Goal: Information Seeking & Learning: Learn about a topic

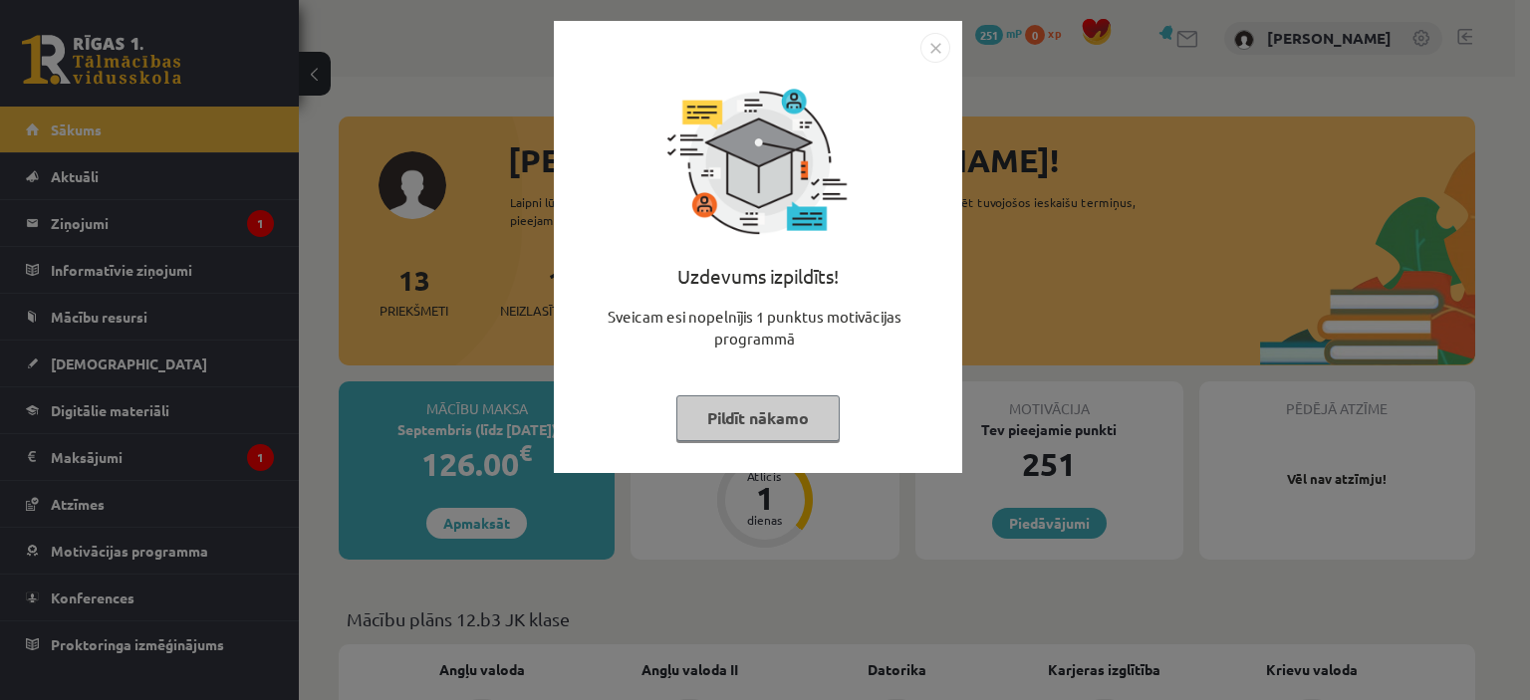
click at [933, 51] on img "Close" at bounding box center [935, 48] width 30 height 30
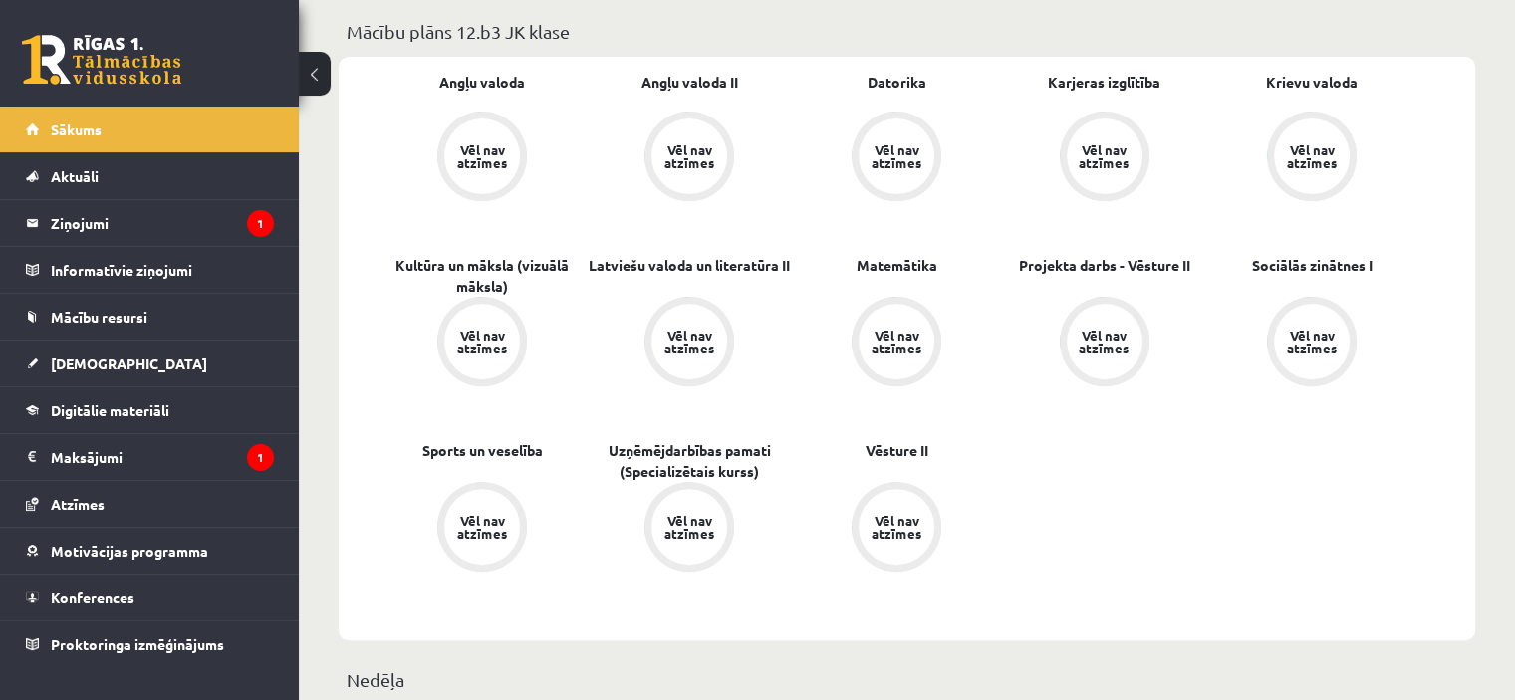
scroll to position [594, 0]
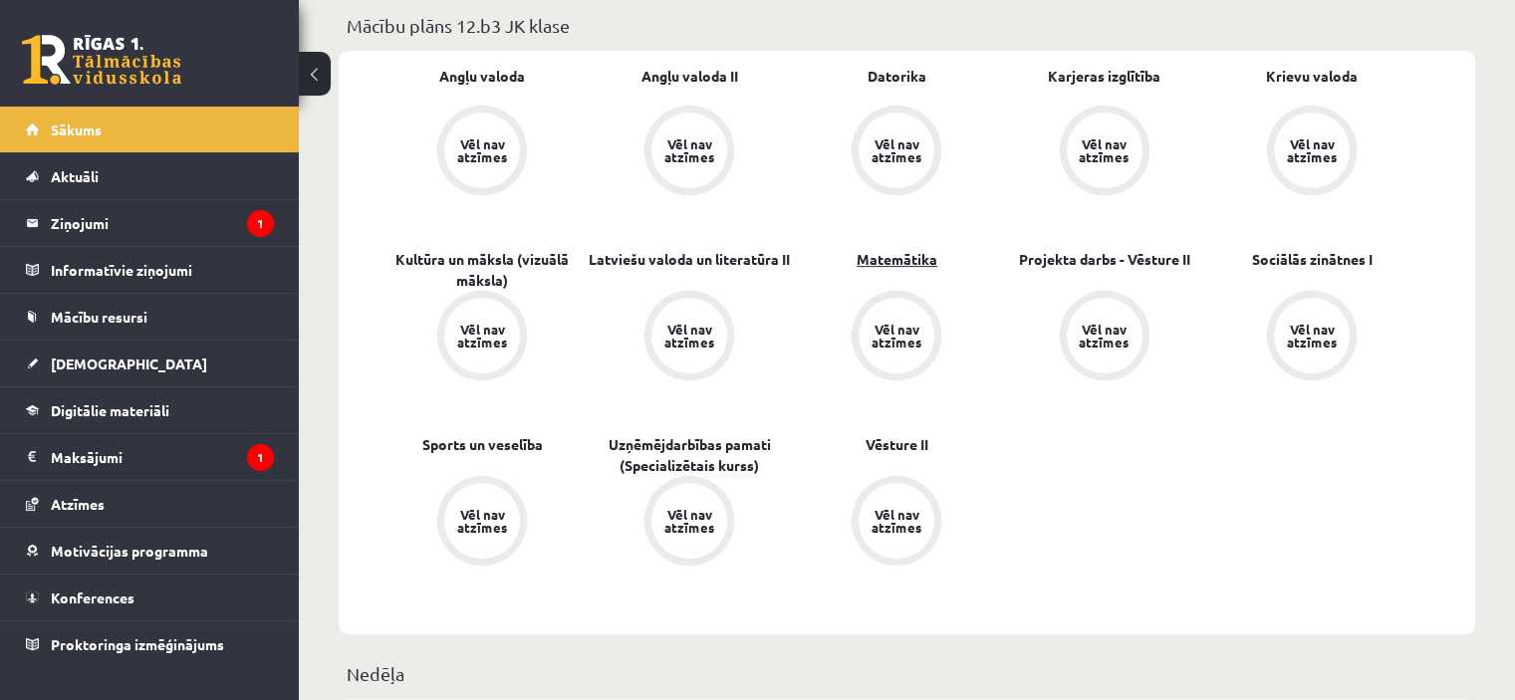
click at [884, 258] on link "Matemātika" at bounding box center [897, 259] width 81 height 21
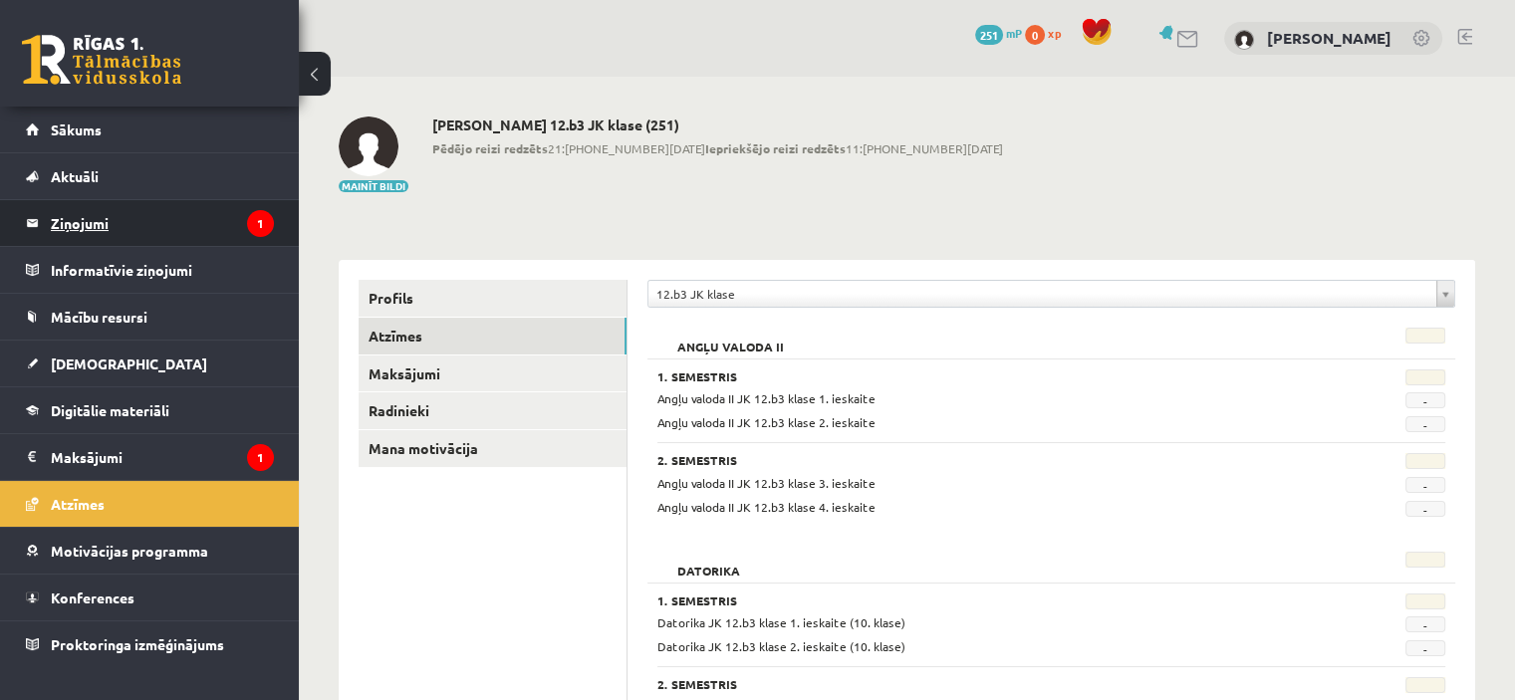
click at [101, 216] on legend "Ziņojumi 1" at bounding box center [162, 223] width 223 height 46
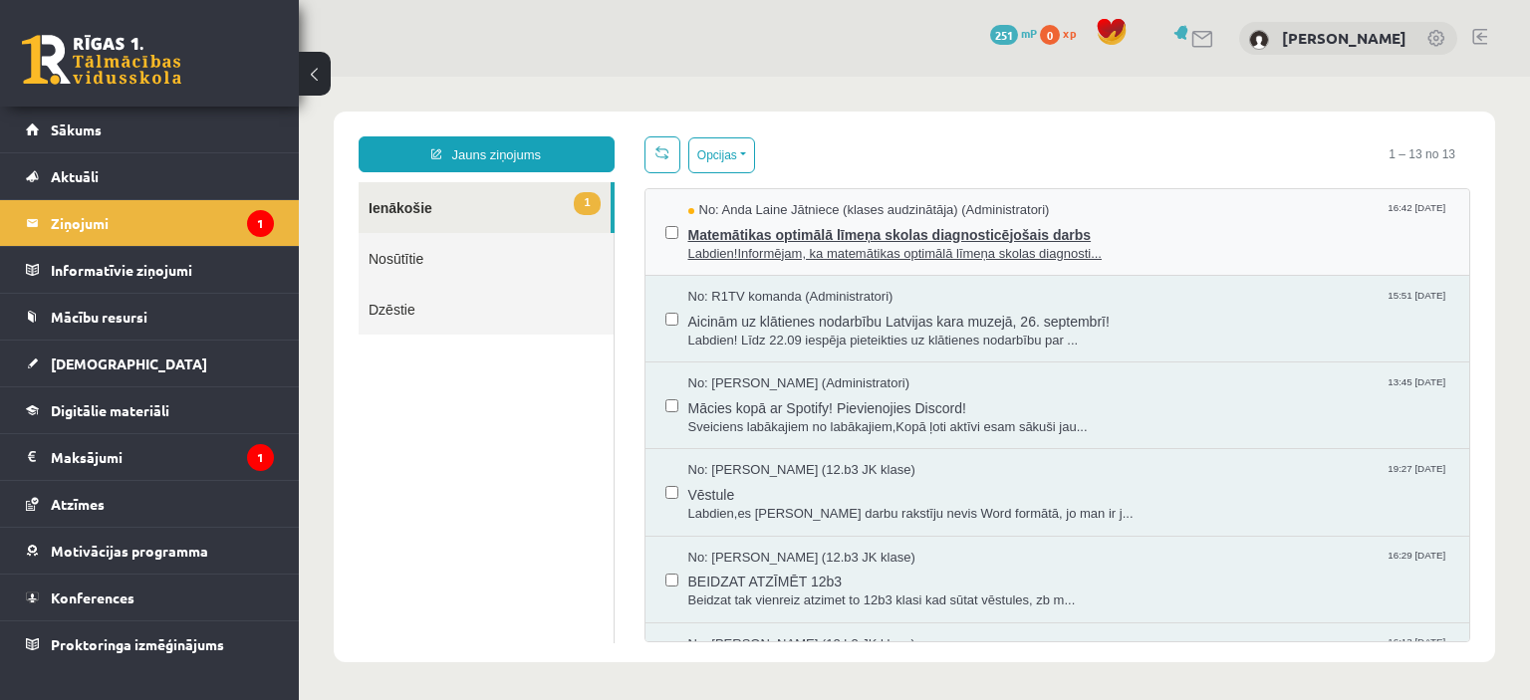
click at [1126, 241] on span "Matemātikas optimālā līmeņa skolas diagnosticējošais darbs" at bounding box center [1069, 232] width 762 height 25
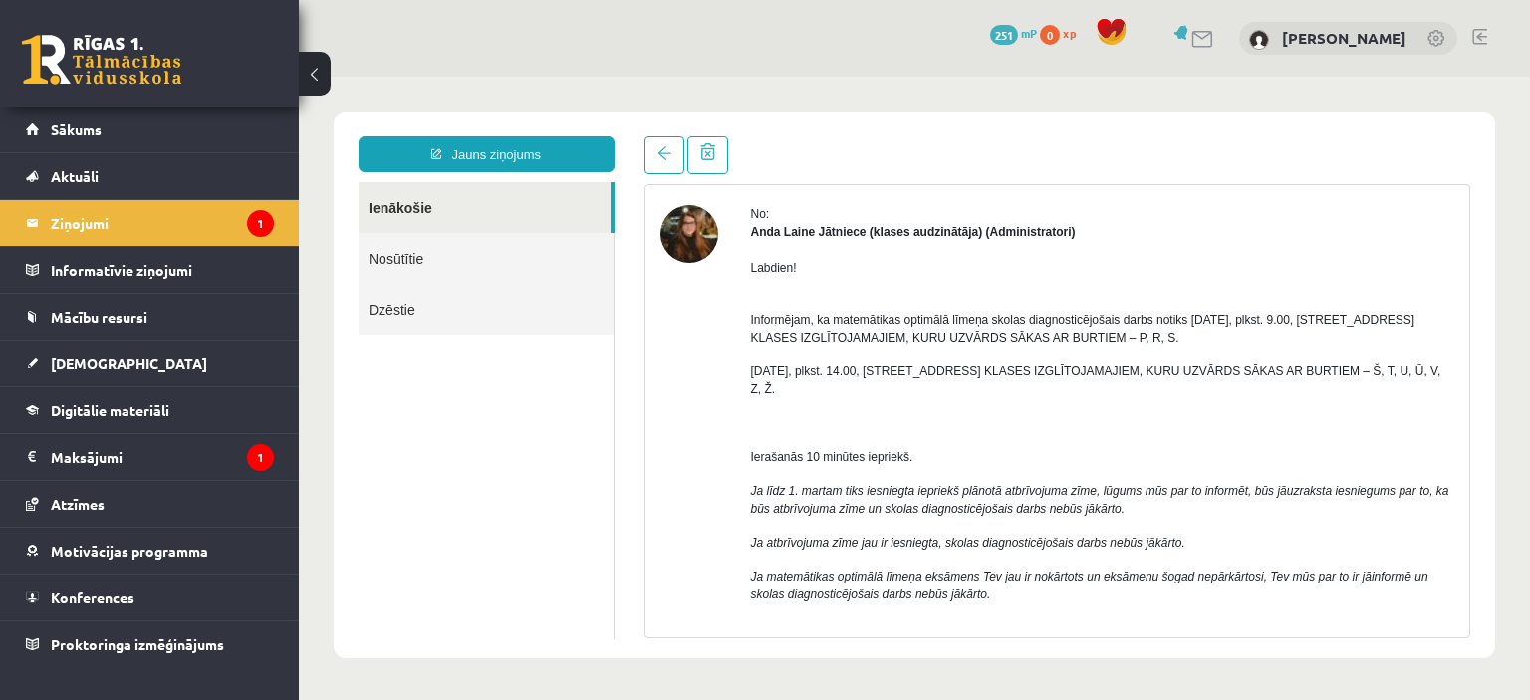
scroll to position [67, 0]
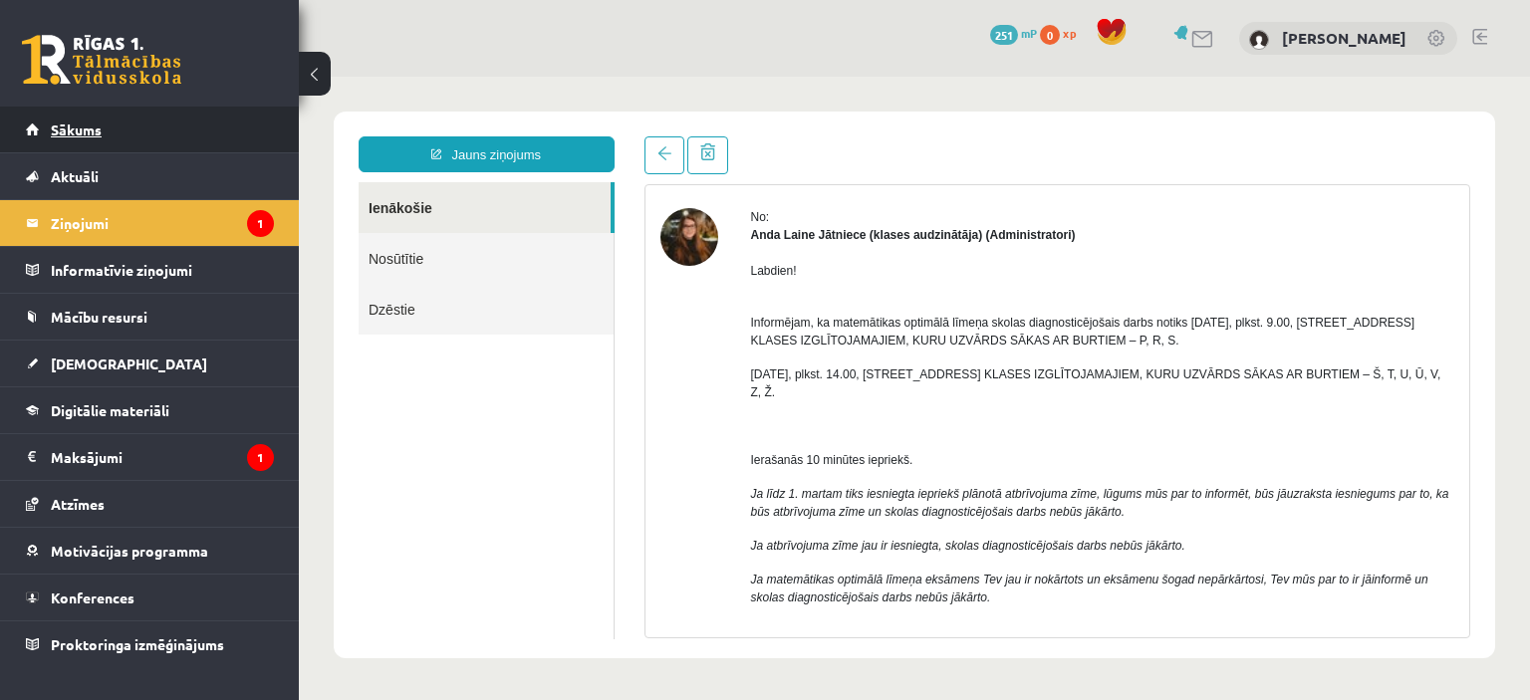
click at [69, 132] on span "Sākums" at bounding box center [76, 130] width 51 height 18
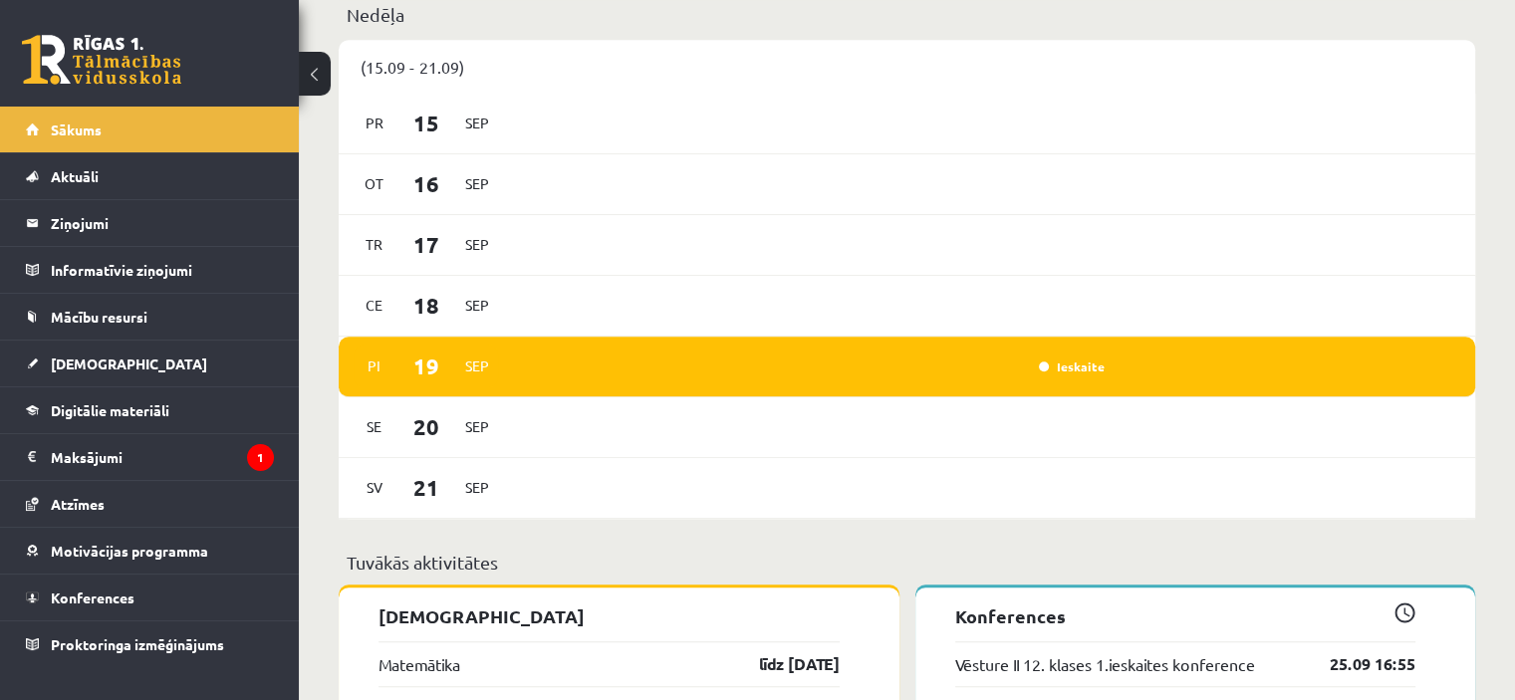
scroll to position [1287, 0]
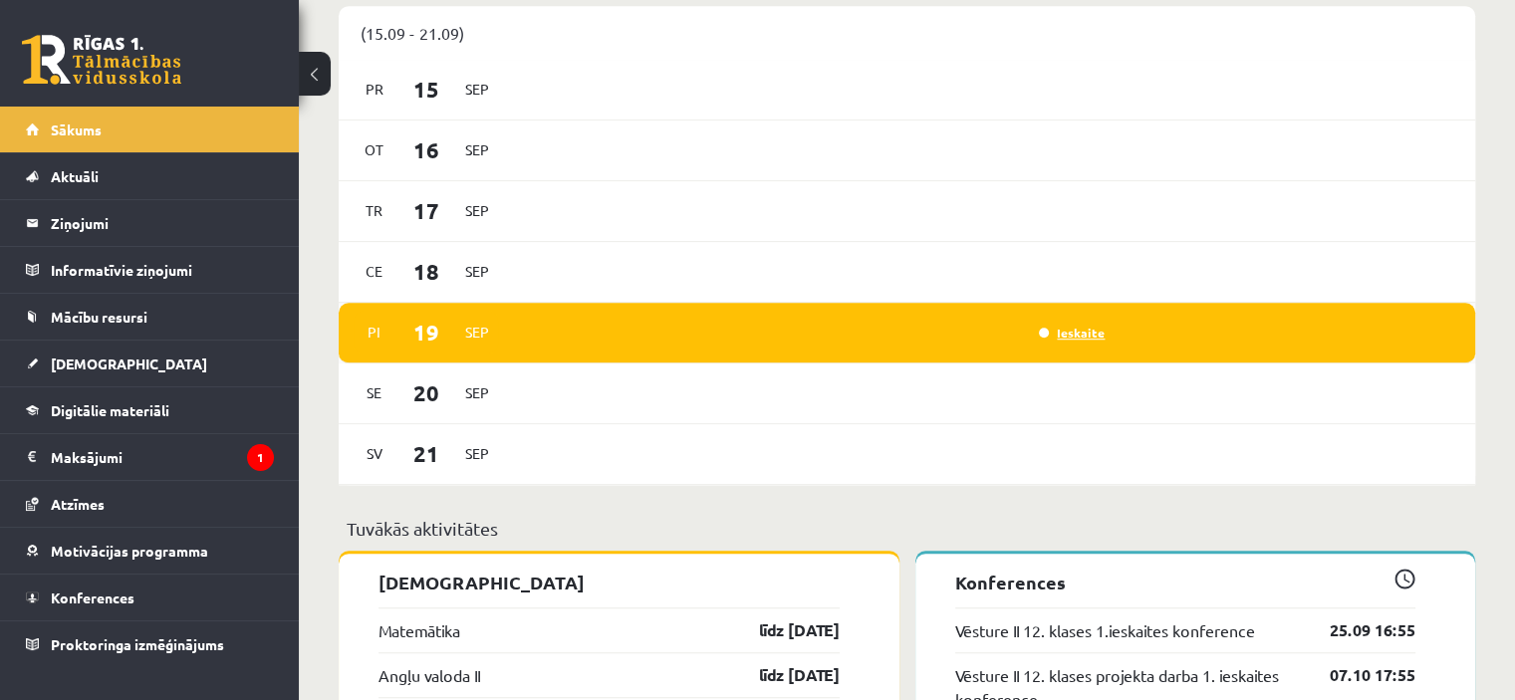
click at [1066, 338] on link "Ieskaite" at bounding box center [1072, 333] width 66 height 16
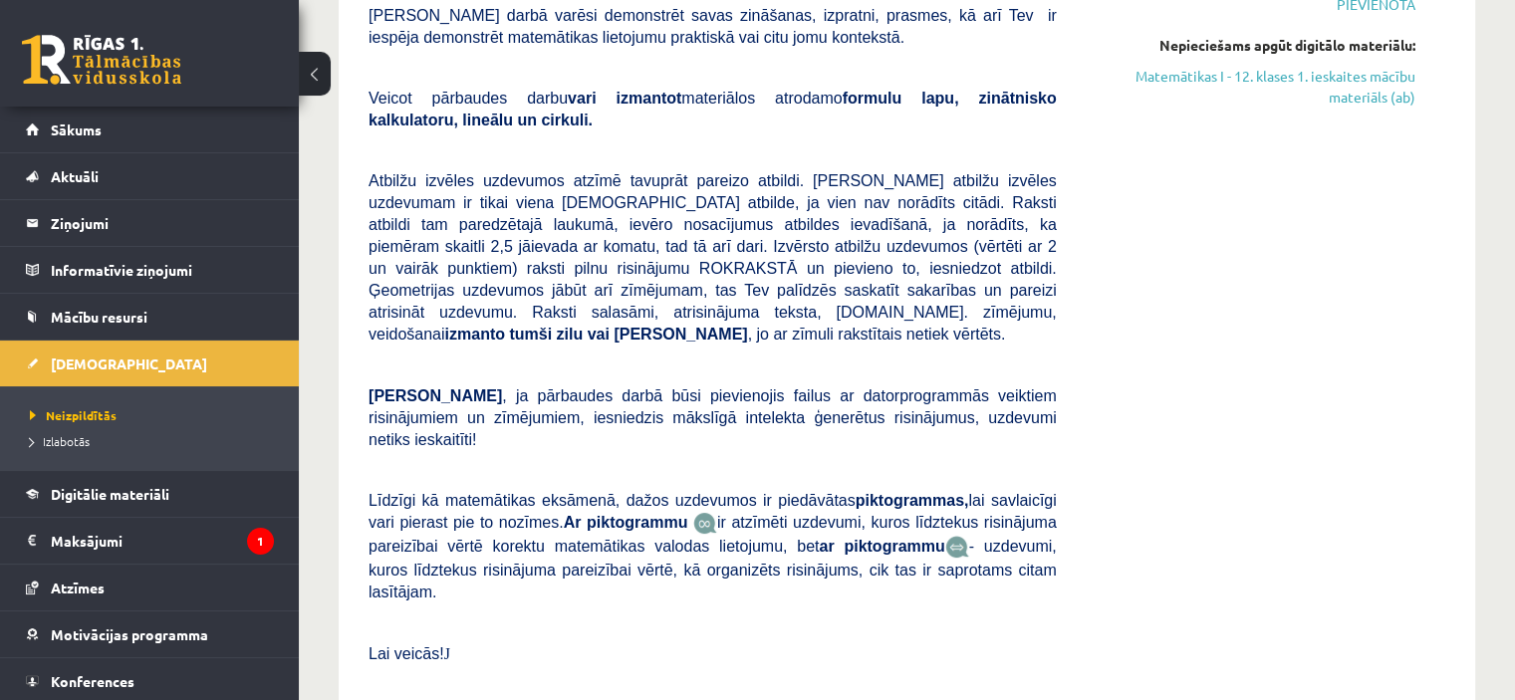
scroll to position [342, 0]
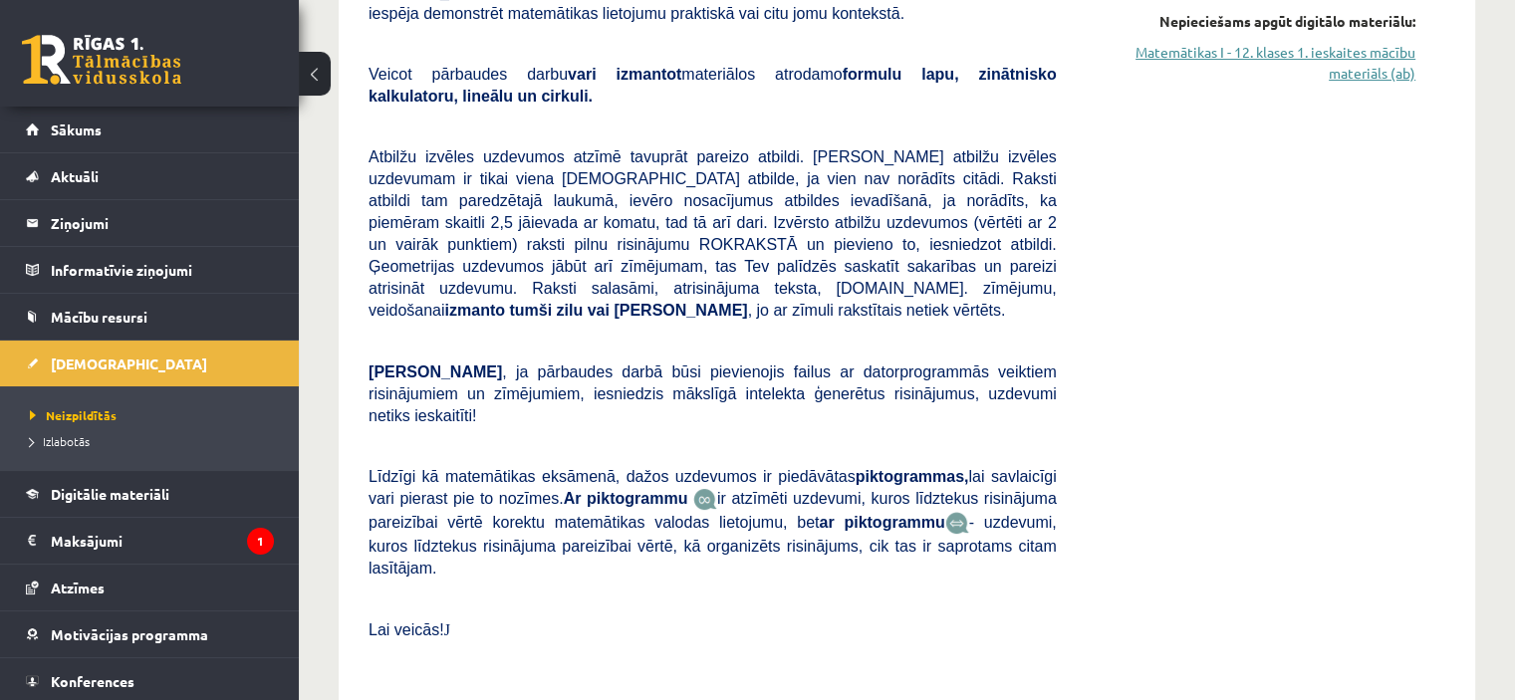
click at [1376, 55] on link "Matemātikas I - 12. klases 1. ieskaites mācību materiāls (ab)" at bounding box center [1251, 63] width 329 height 42
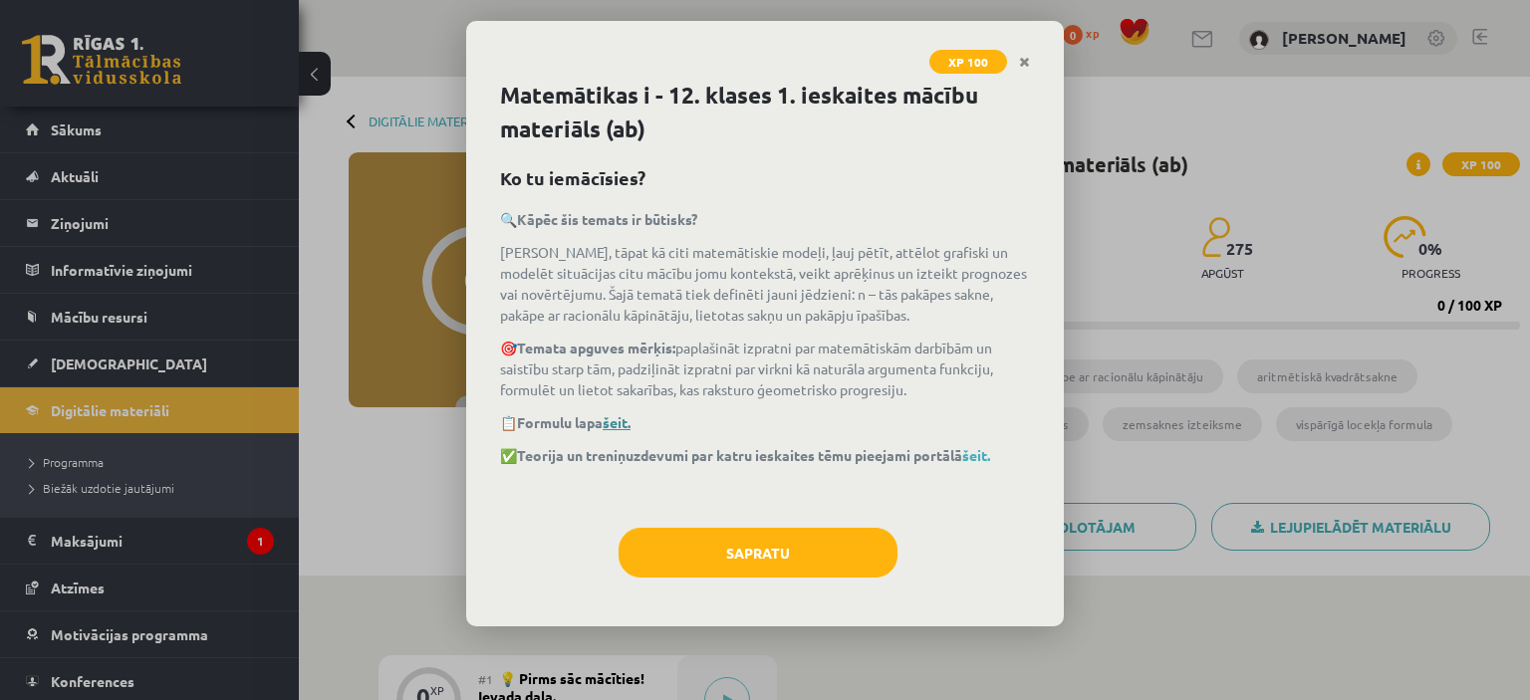
click at [624, 417] on link "šeit." at bounding box center [617, 422] width 28 height 18
click at [1022, 62] on icon "Close" at bounding box center [1024, 63] width 11 height 14
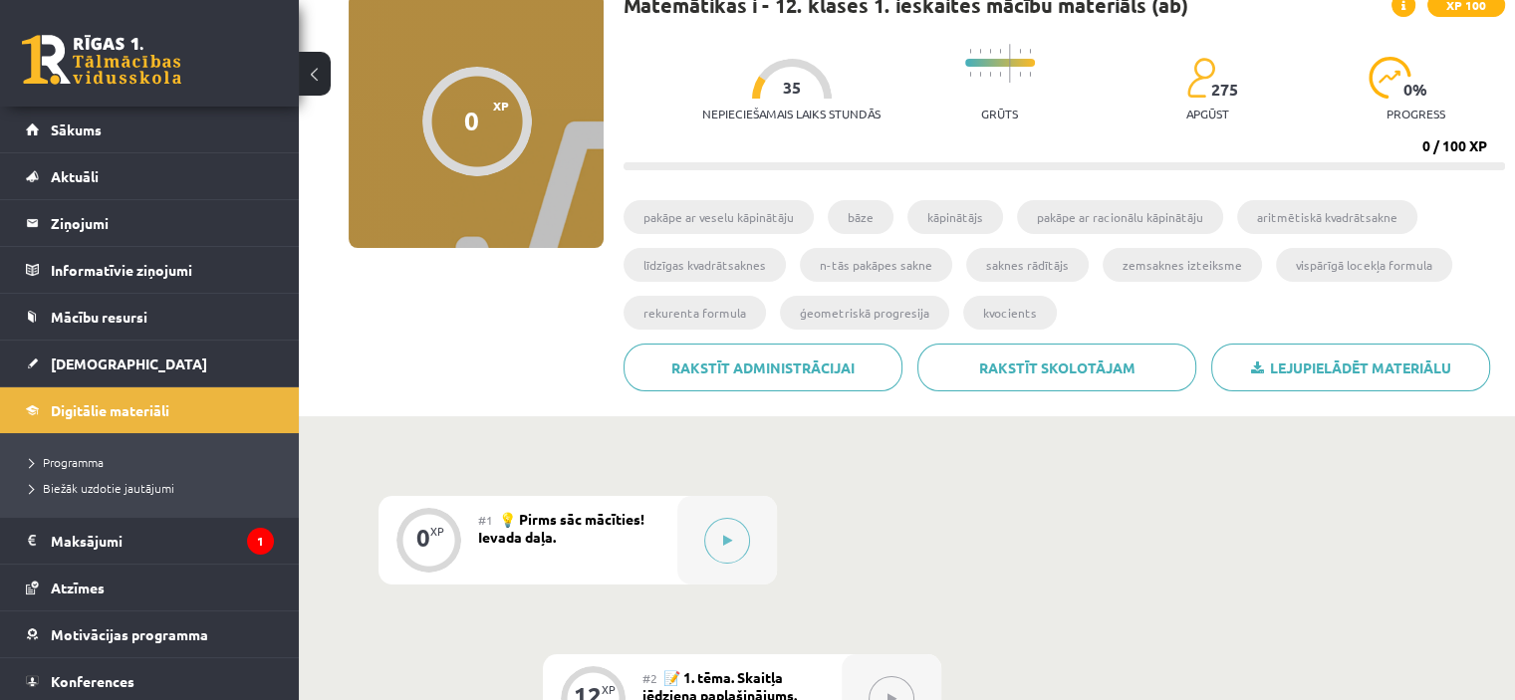
scroll to position [167, 0]
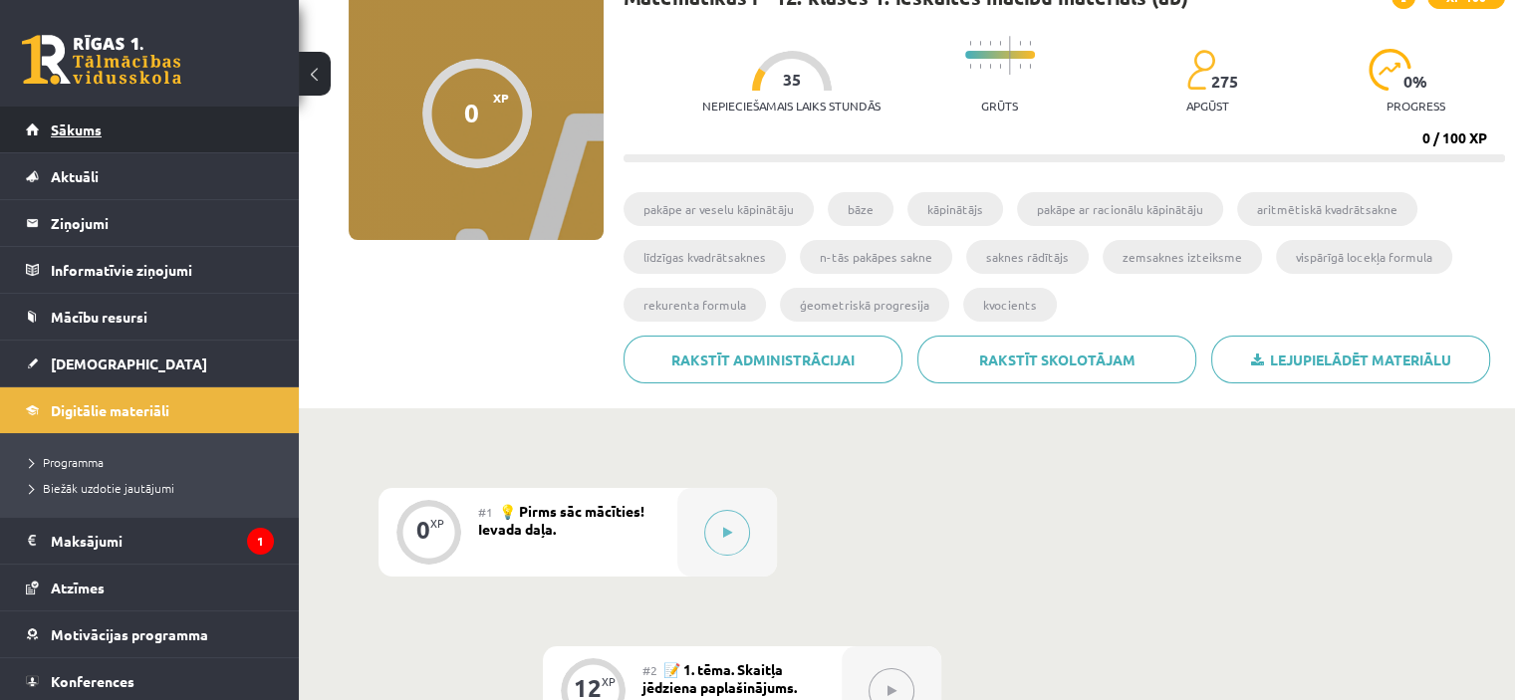
click at [68, 126] on span "Sākums" at bounding box center [76, 130] width 51 height 18
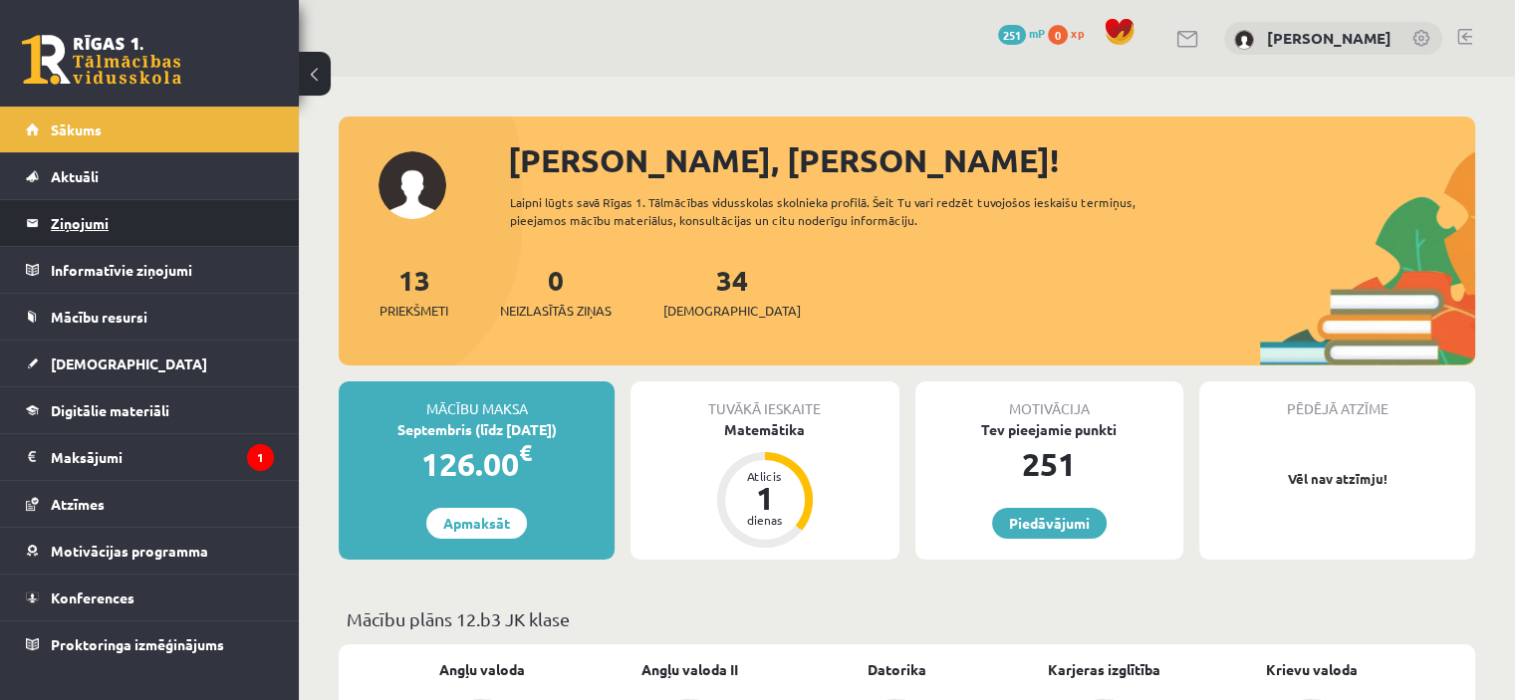
click at [79, 221] on legend "Ziņojumi 0" at bounding box center [162, 223] width 223 height 46
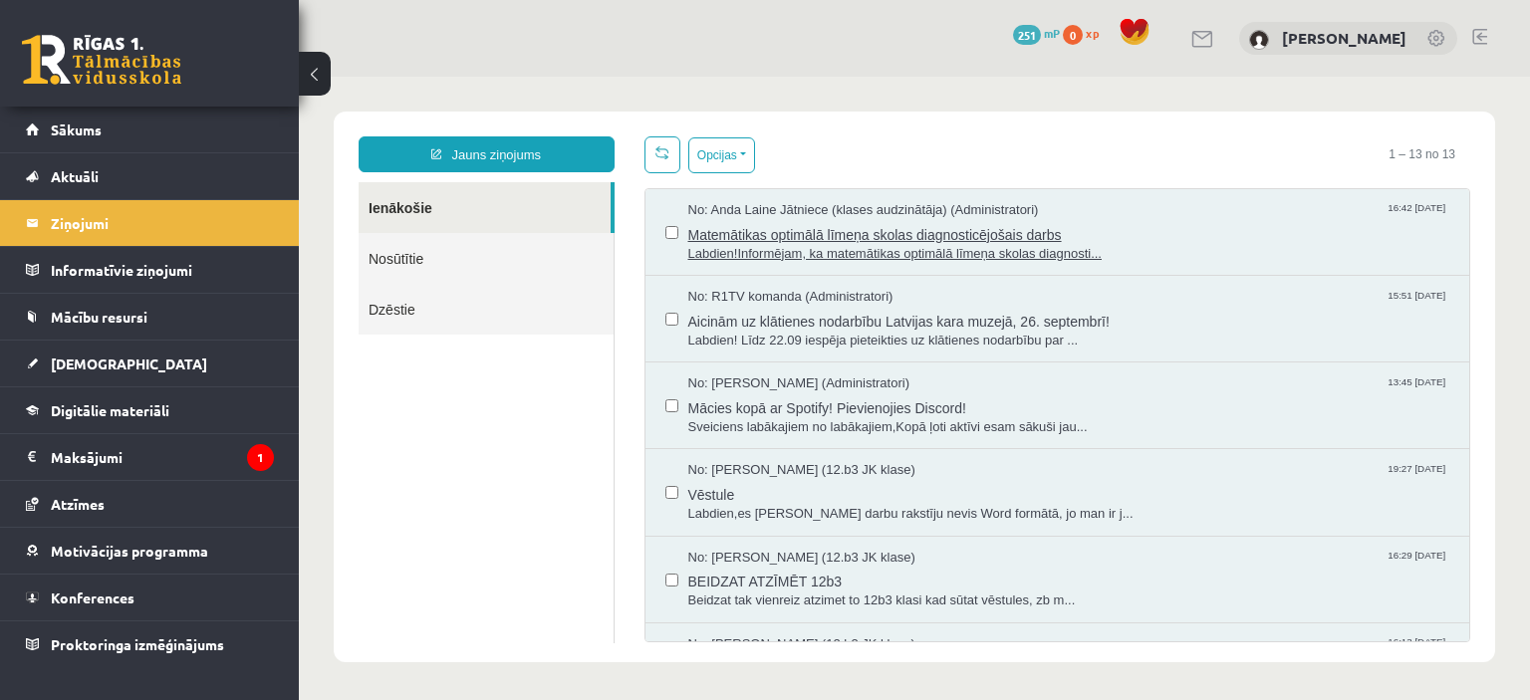
click at [1119, 253] on span "Labdien!Informējam, ka matemātikas optimālā līmeņa skolas diagnosti..." at bounding box center [1069, 254] width 762 height 19
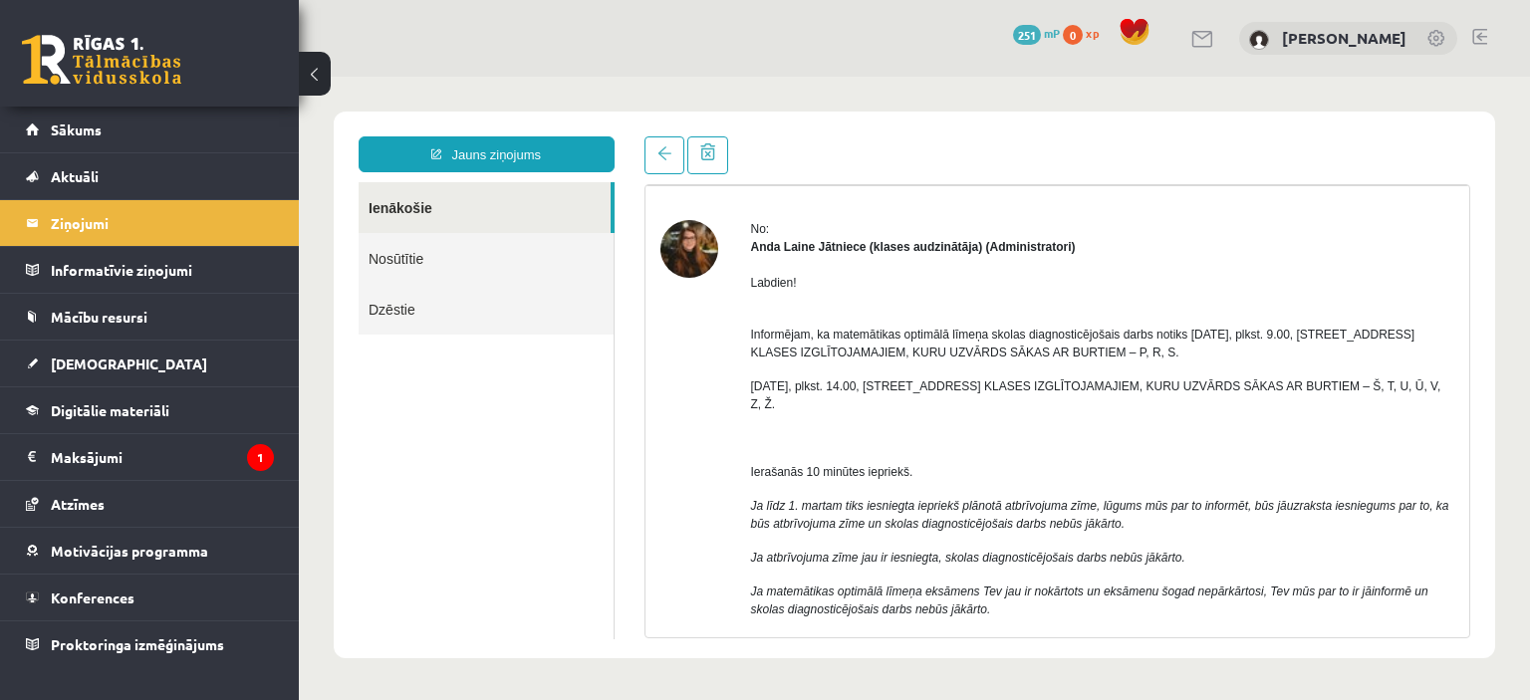
scroll to position [61, 0]
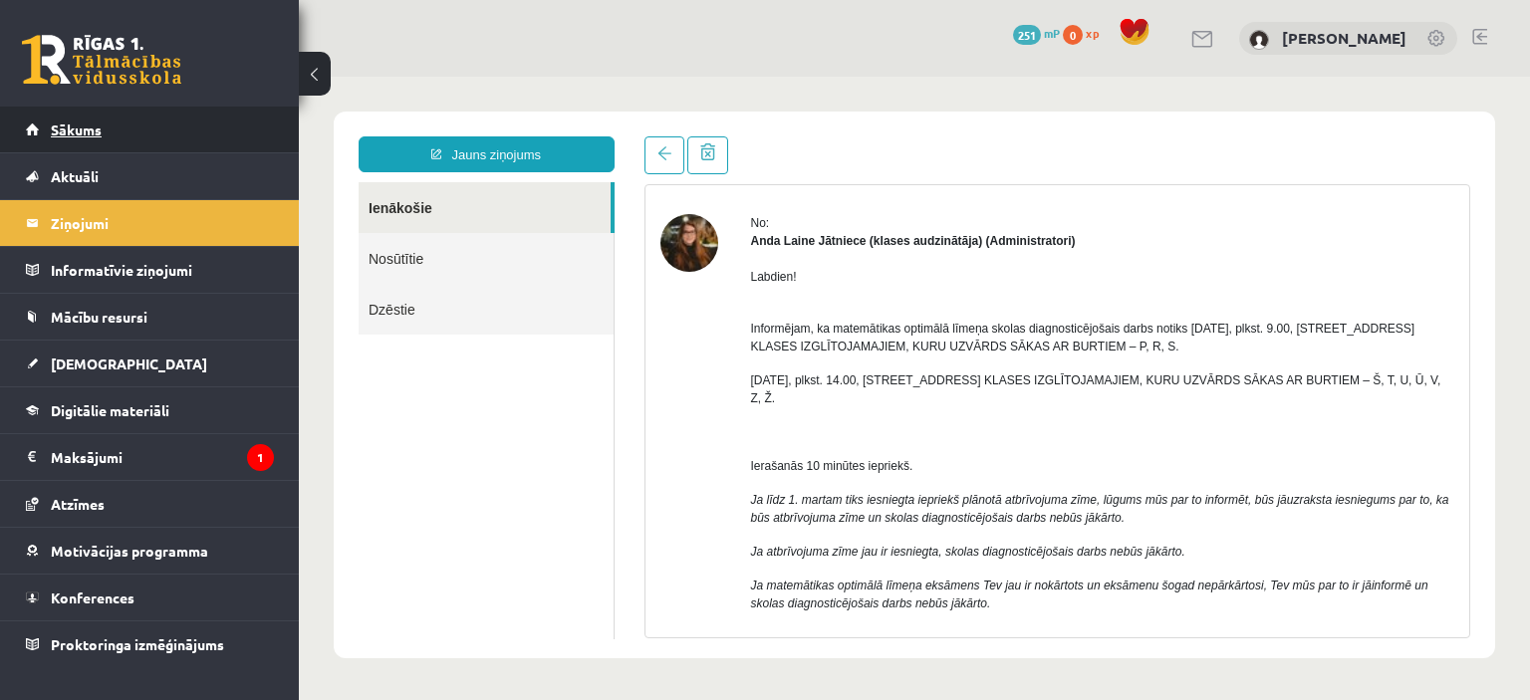
click at [86, 129] on span "Sākums" at bounding box center [76, 130] width 51 height 18
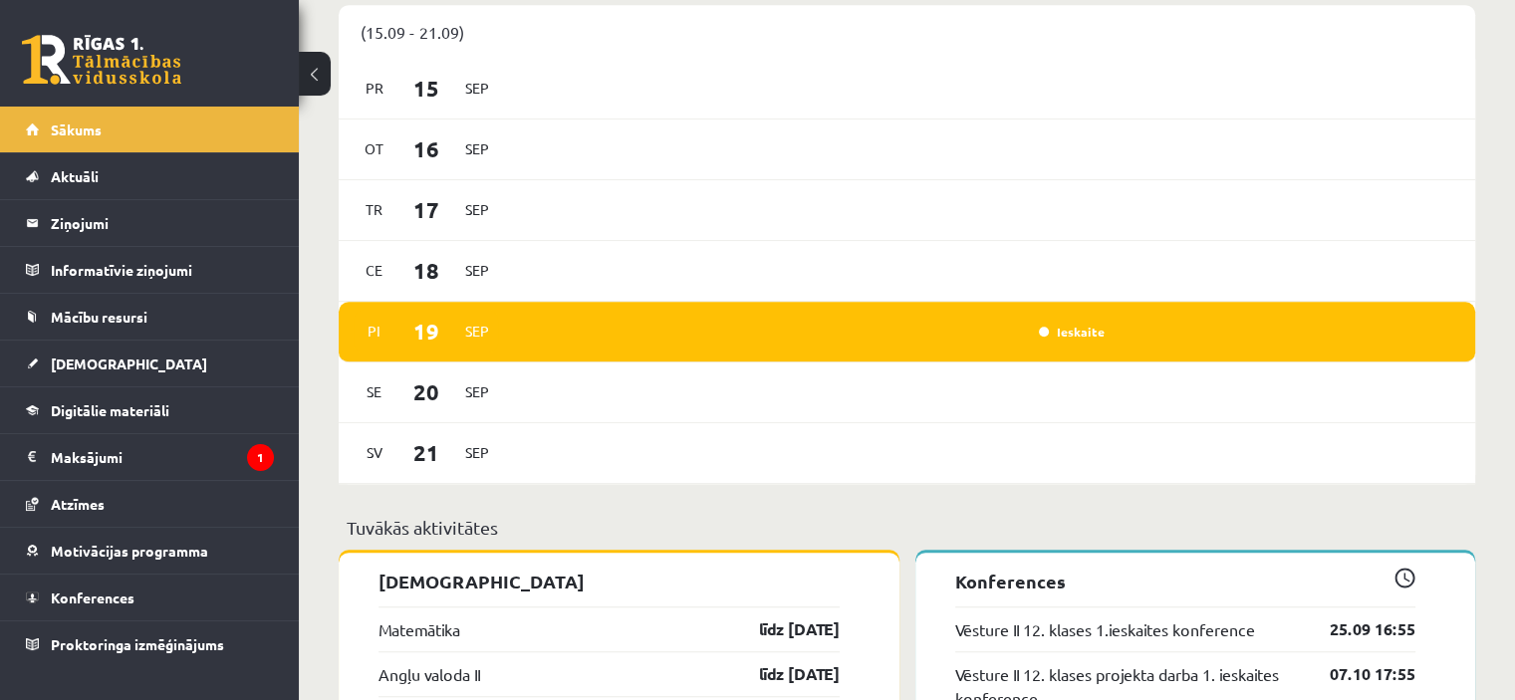
scroll to position [1283, 0]
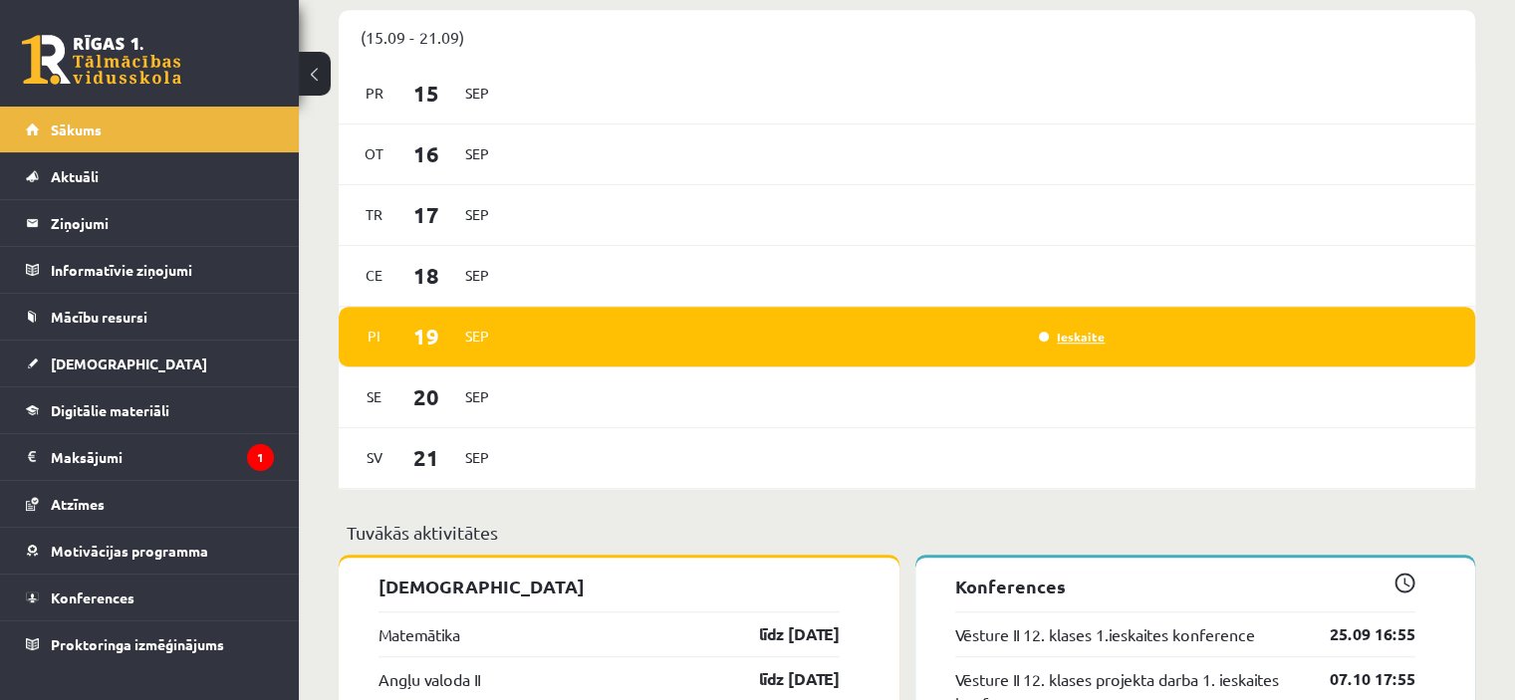
click at [1077, 339] on link "Ieskaite" at bounding box center [1072, 337] width 66 height 16
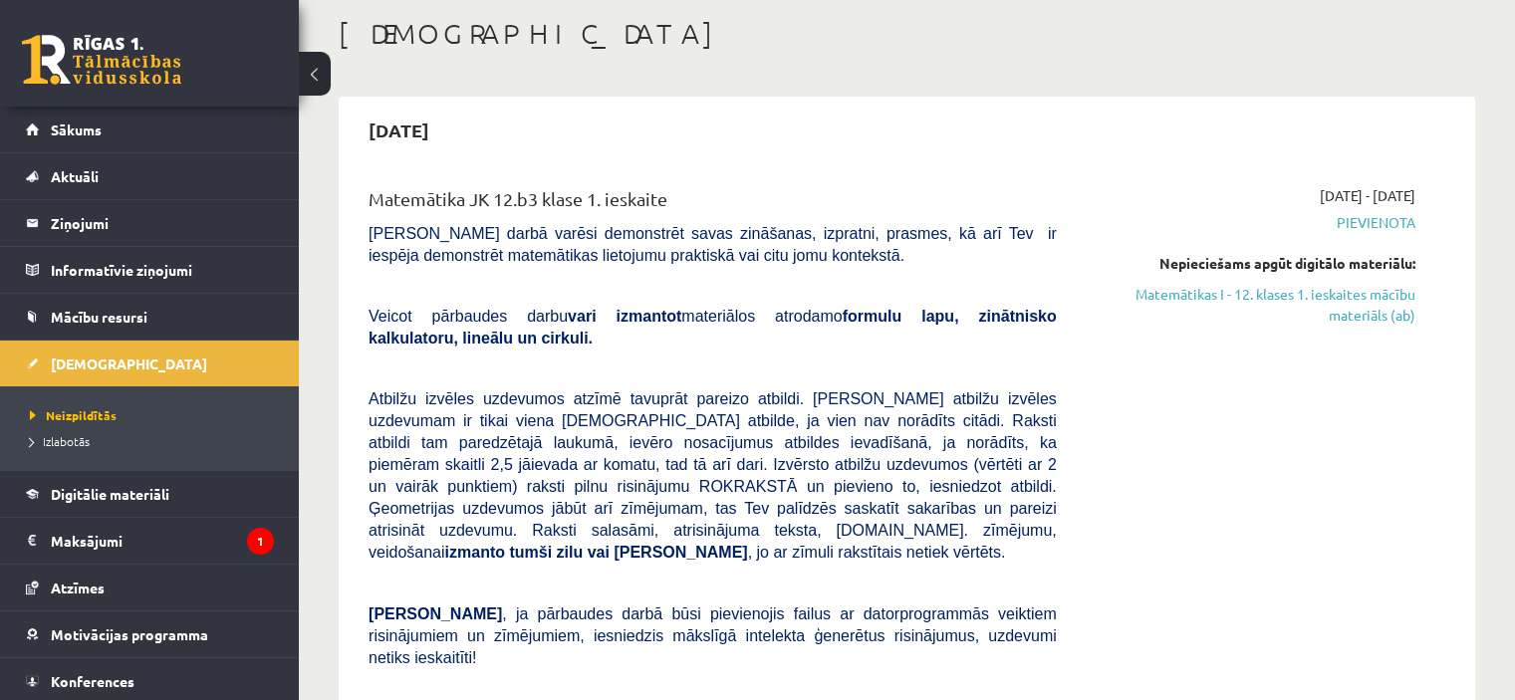
scroll to position [129, 0]
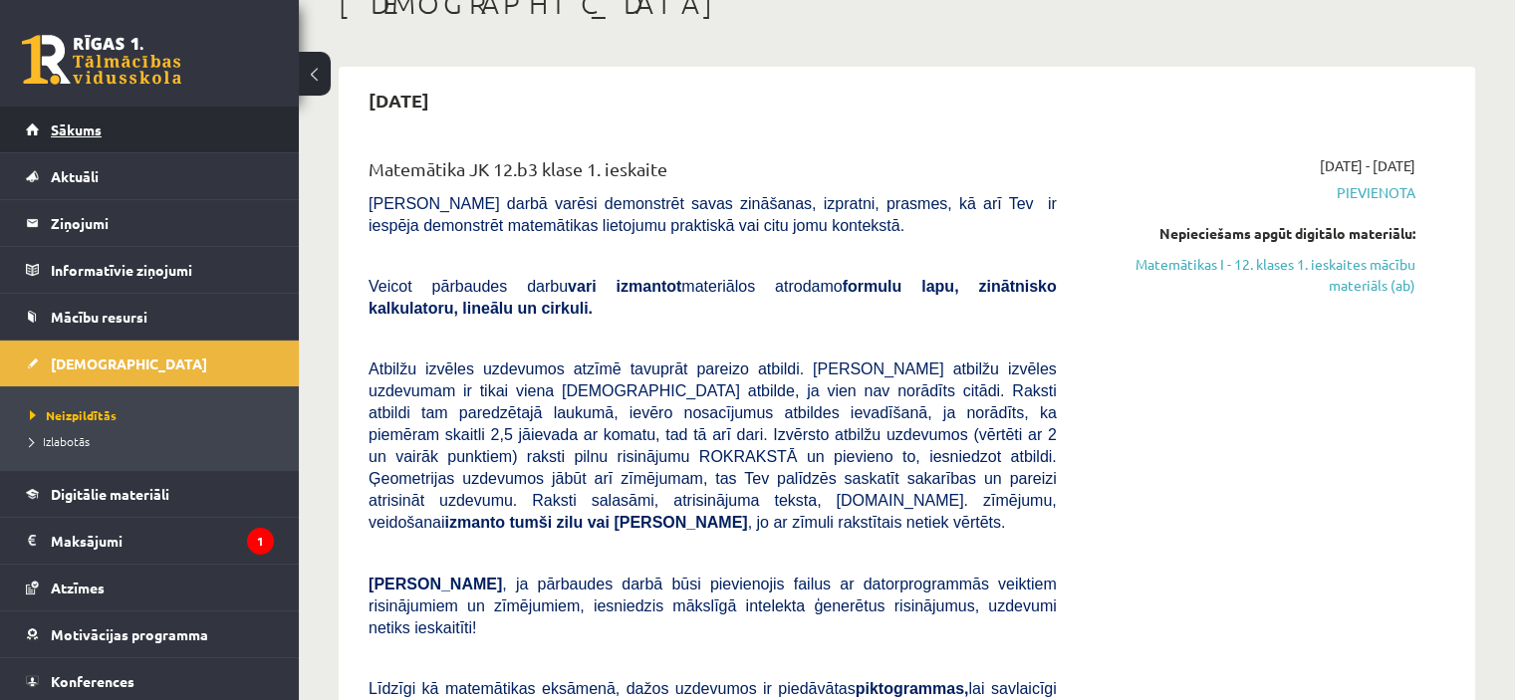
click at [63, 133] on span "Sākums" at bounding box center [76, 130] width 51 height 18
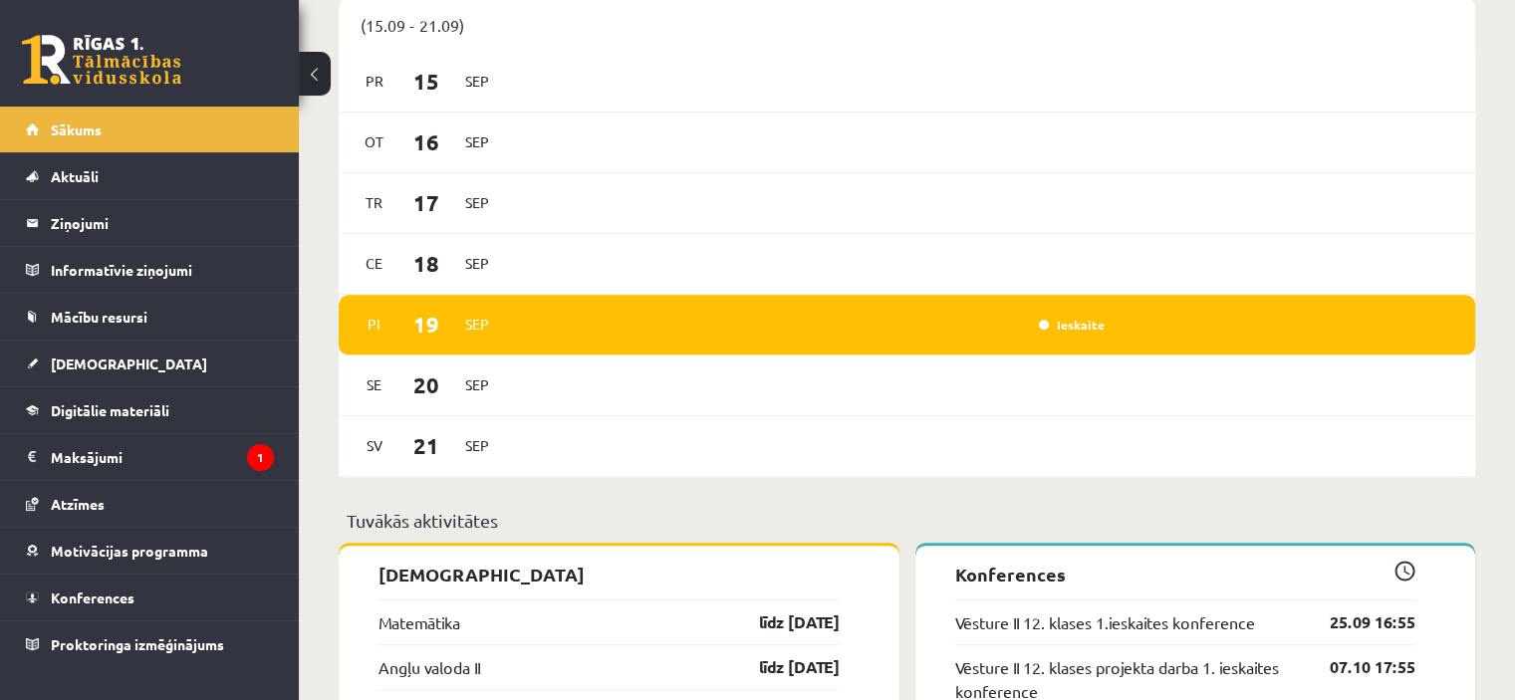
scroll to position [1312, 0]
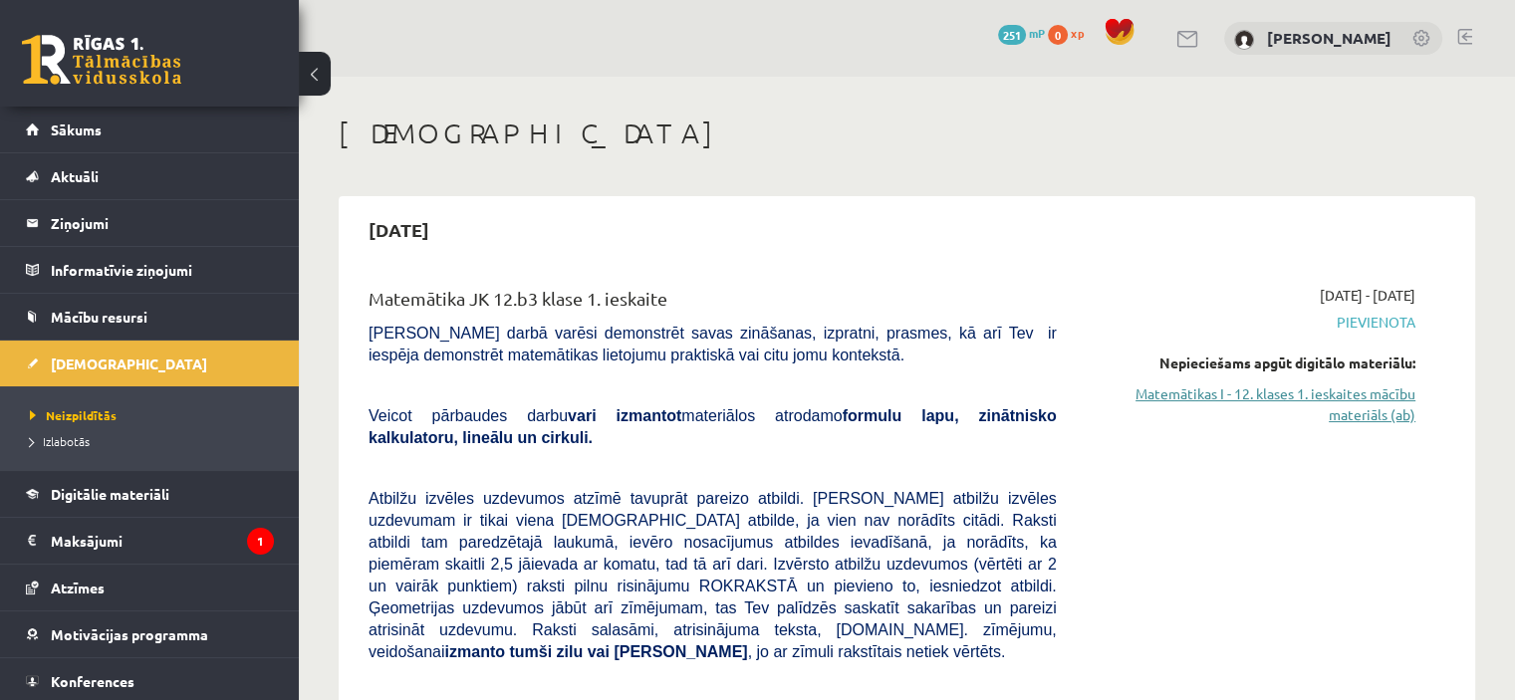
click at [1391, 396] on link "Matemātikas I - 12. klases 1. ieskaites mācību materiāls (ab)" at bounding box center [1251, 404] width 329 height 42
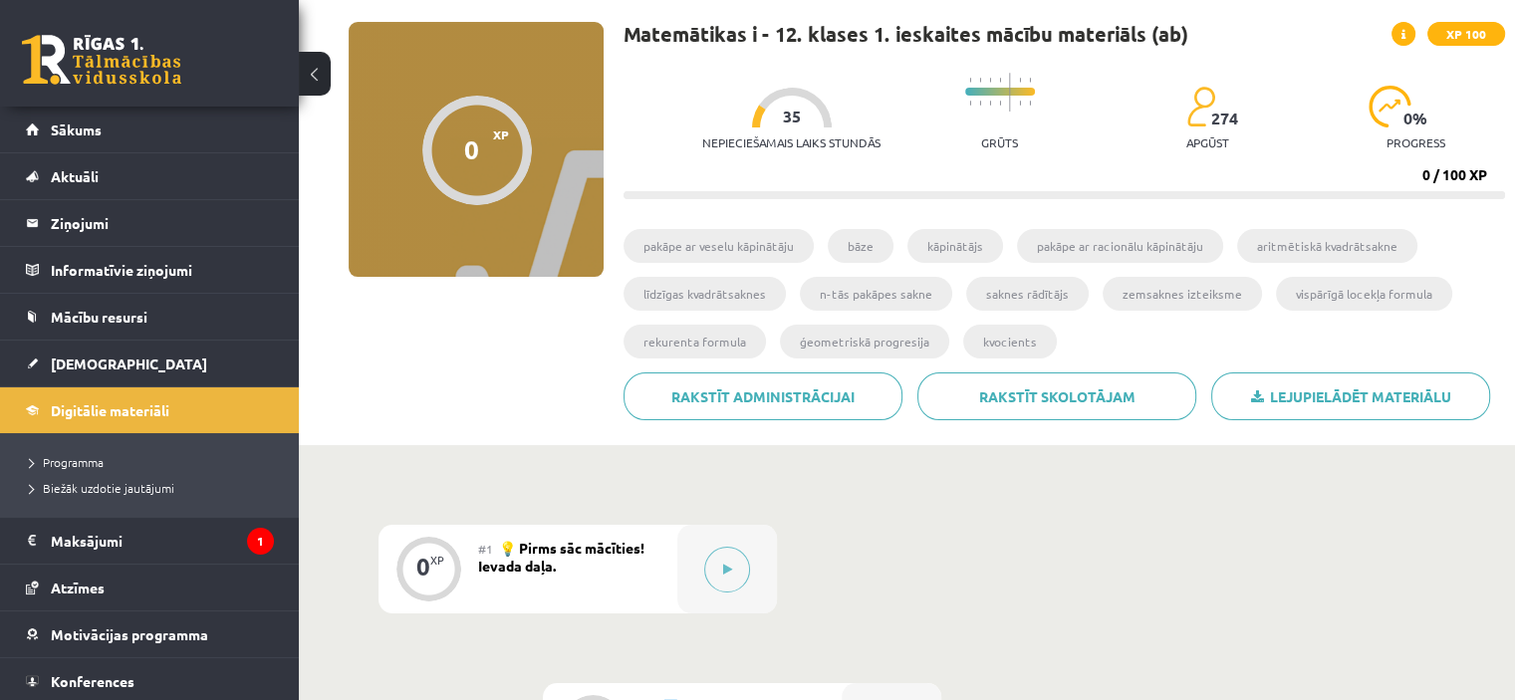
scroll to position [137, 0]
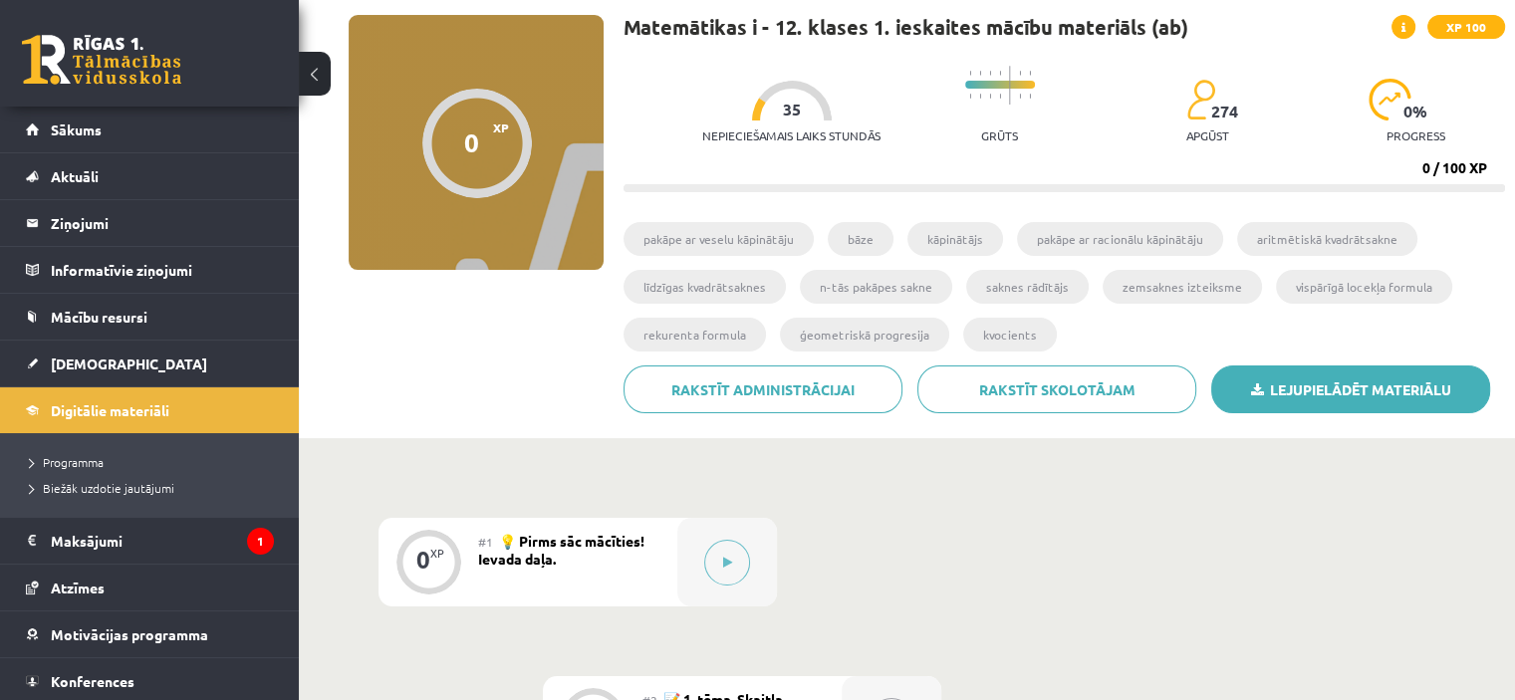
click at [1285, 382] on link "Lejupielādēt materiālu" at bounding box center [1350, 390] width 279 height 48
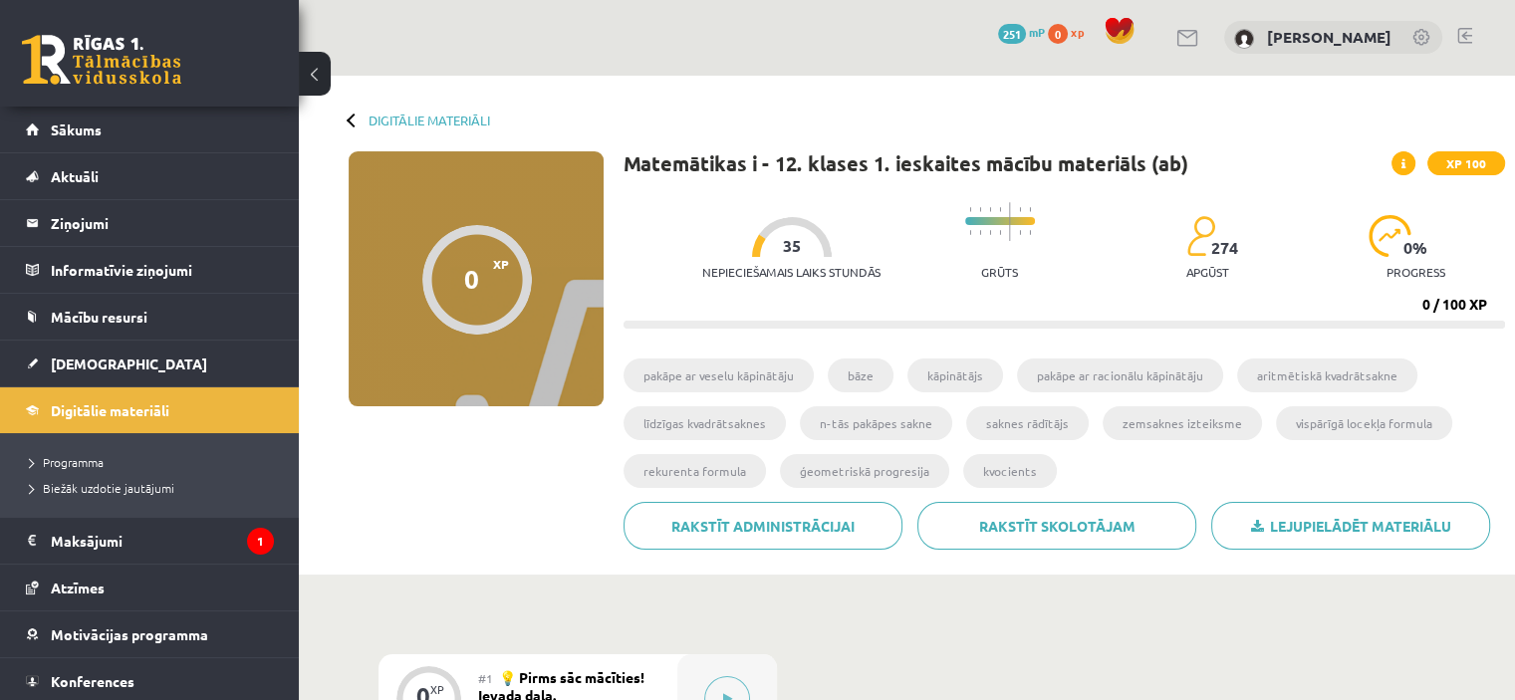
scroll to position [4, 0]
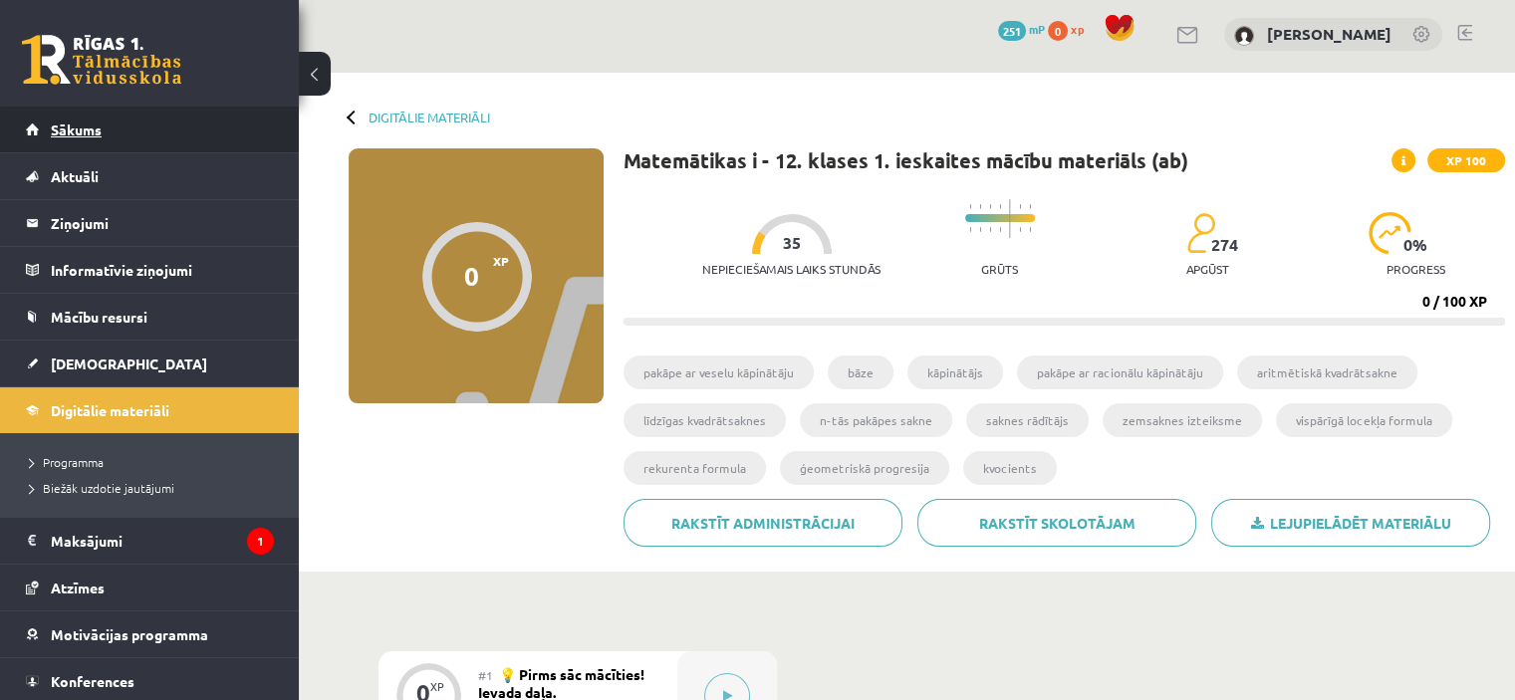
click at [62, 123] on span "Sākums" at bounding box center [76, 130] width 51 height 18
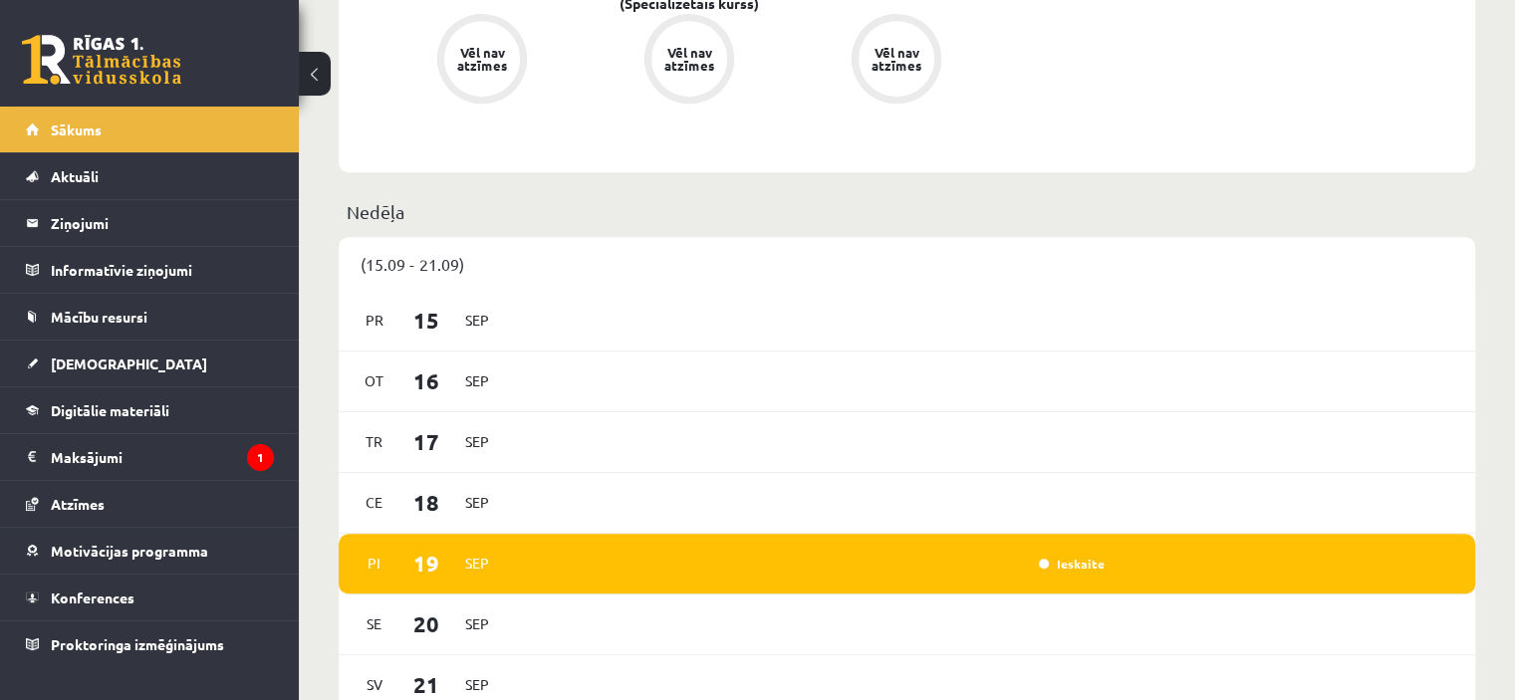
scroll to position [1225, 0]
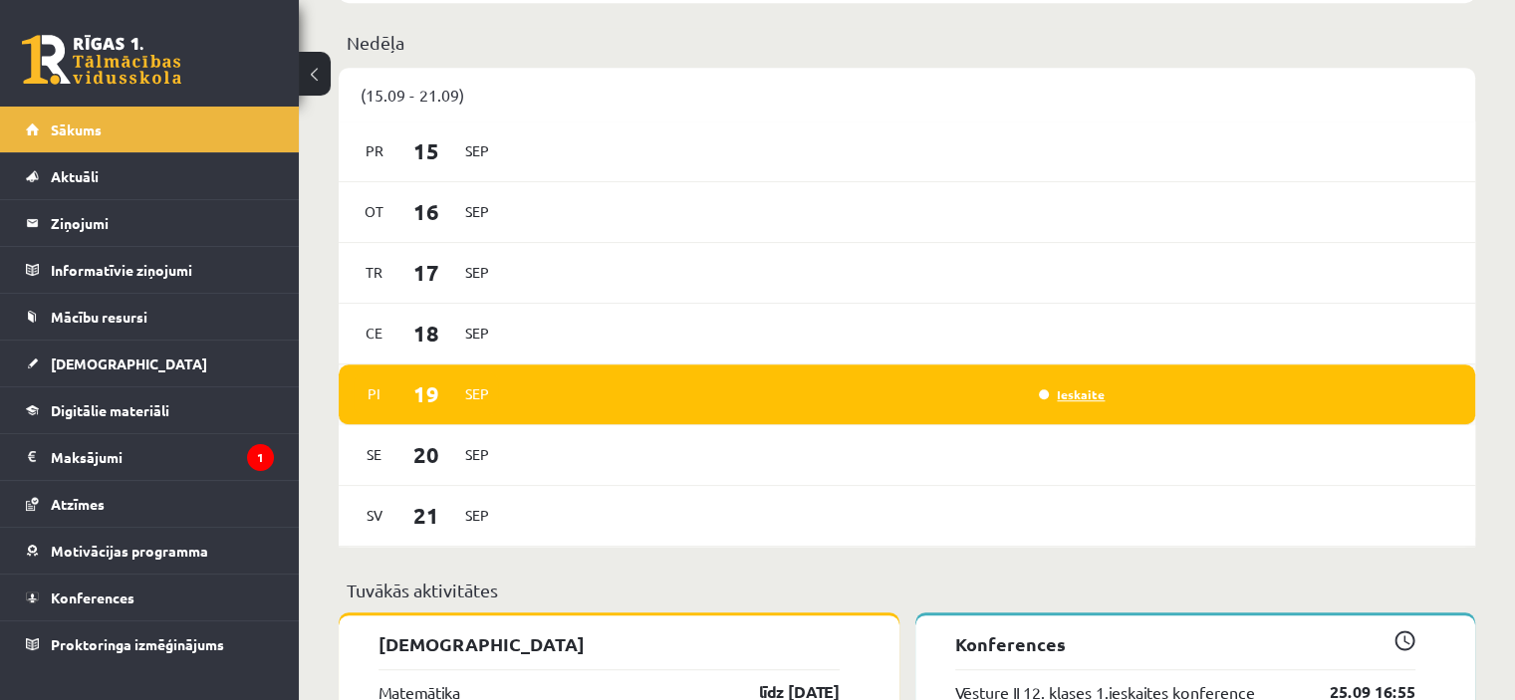
click at [1068, 399] on link "Ieskaite" at bounding box center [1072, 394] width 66 height 16
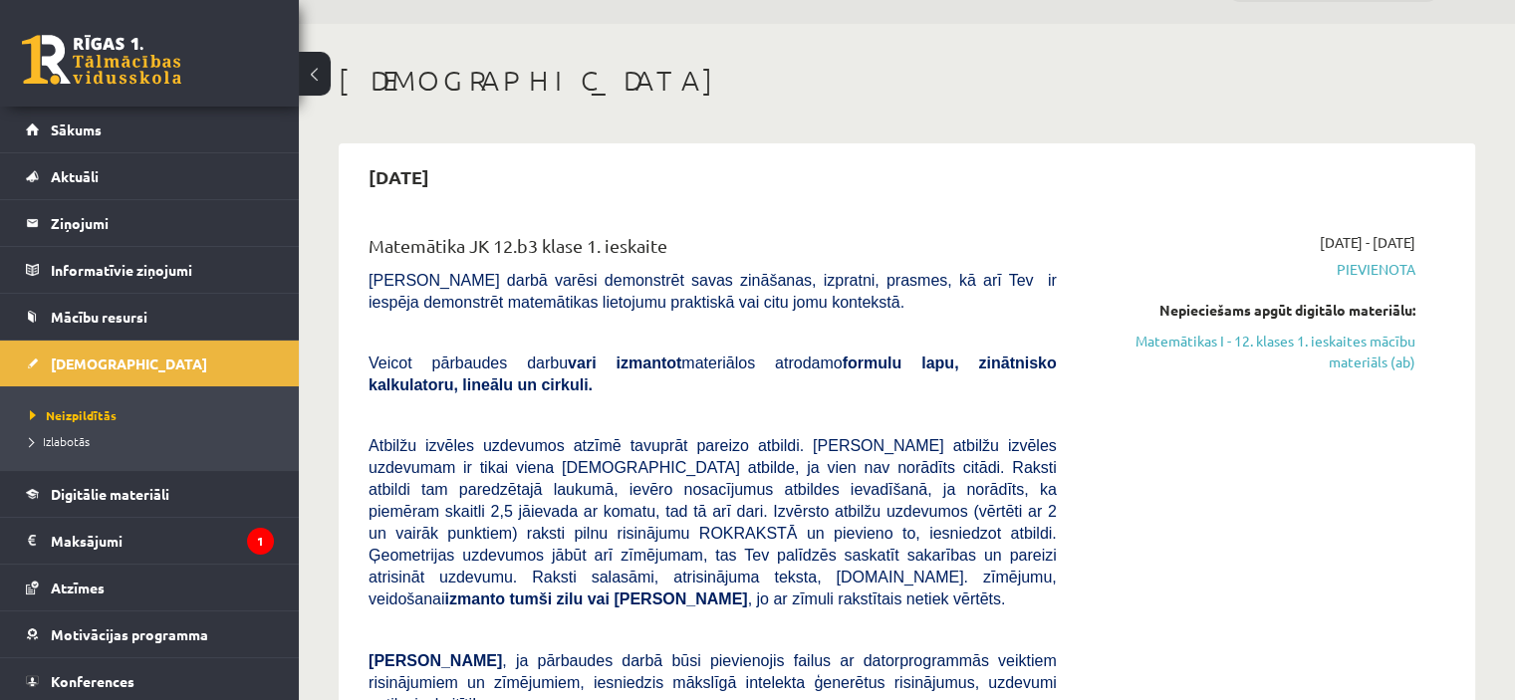
scroll to position [124, 0]
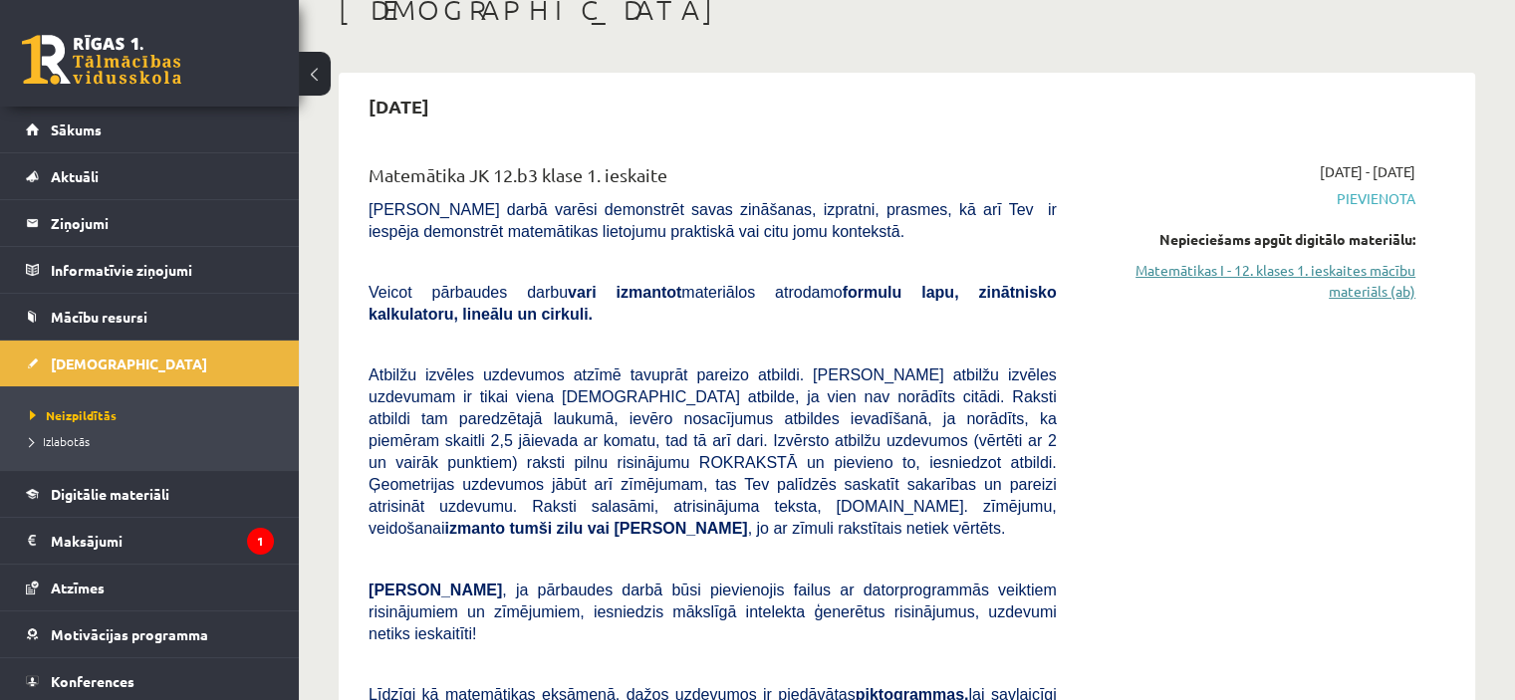
click at [1402, 270] on link "Matemātikas I - 12. klases 1. ieskaites mācību materiāls (ab)" at bounding box center [1251, 281] width 329 height 42
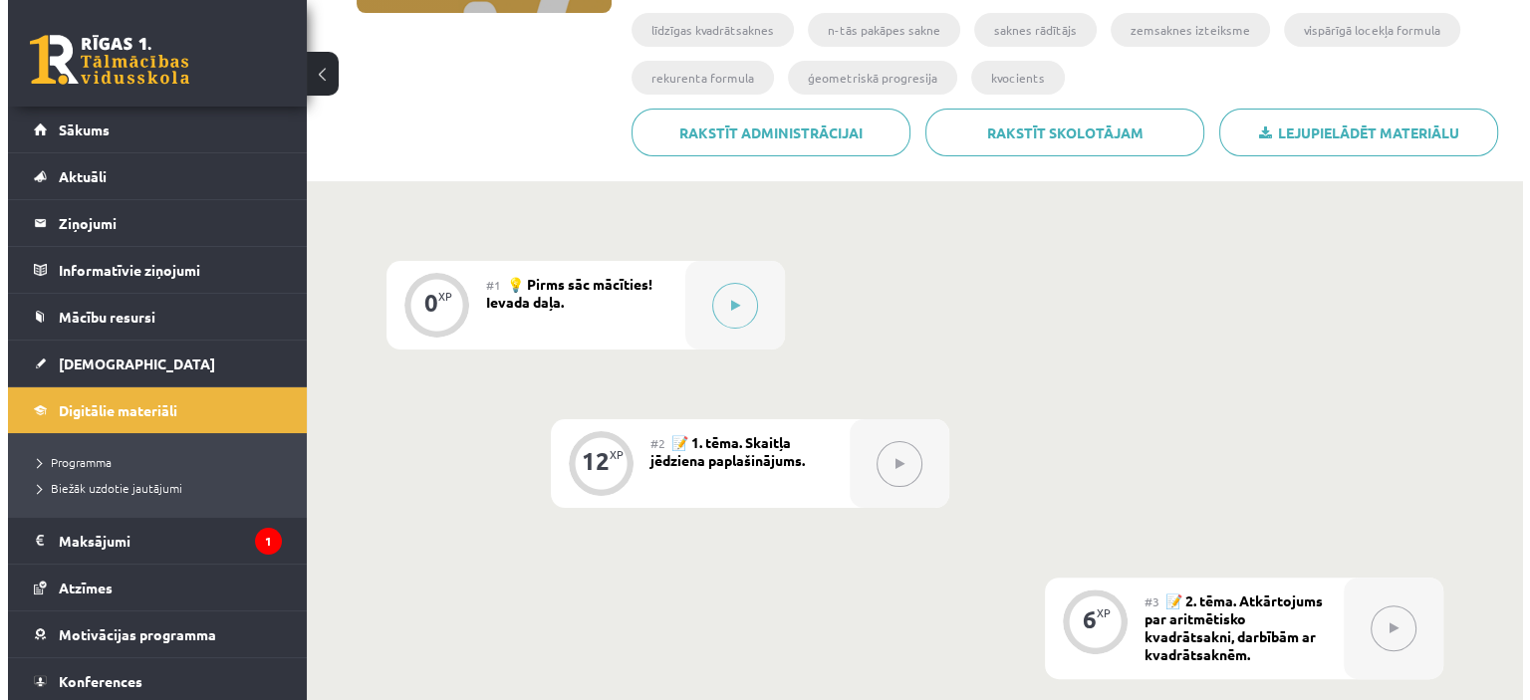
scroll to position [402, 0]
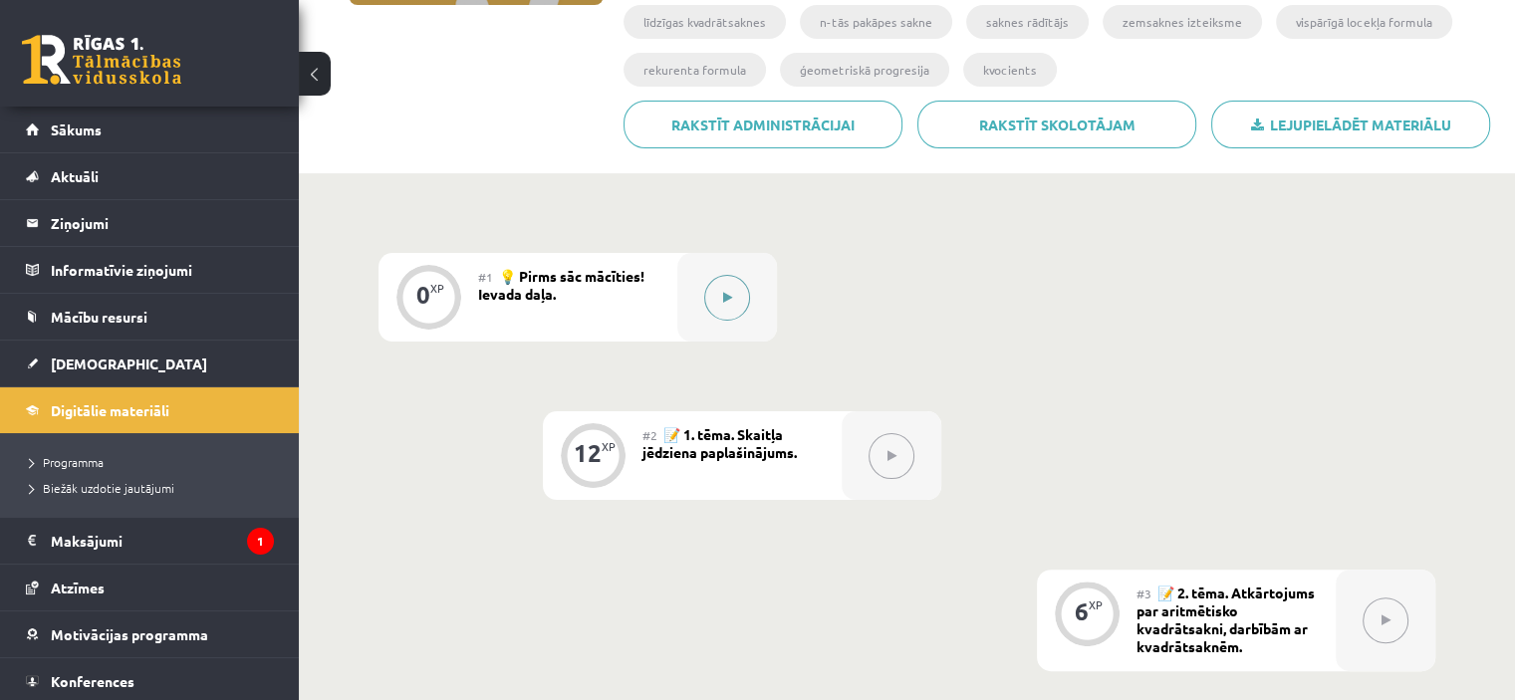
click at [736, 298] on button at bounding box center [727, 298] width 46 height 46
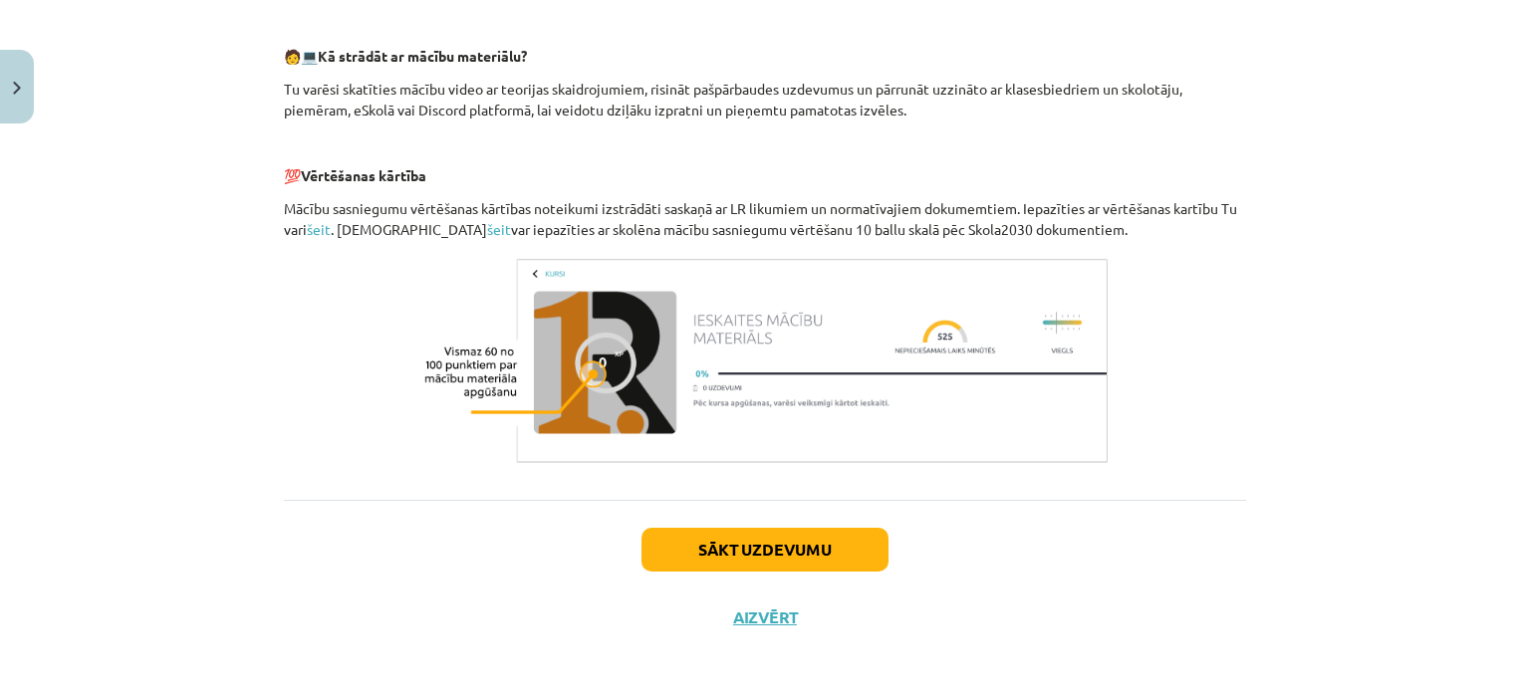
scroll to position [0, 0]
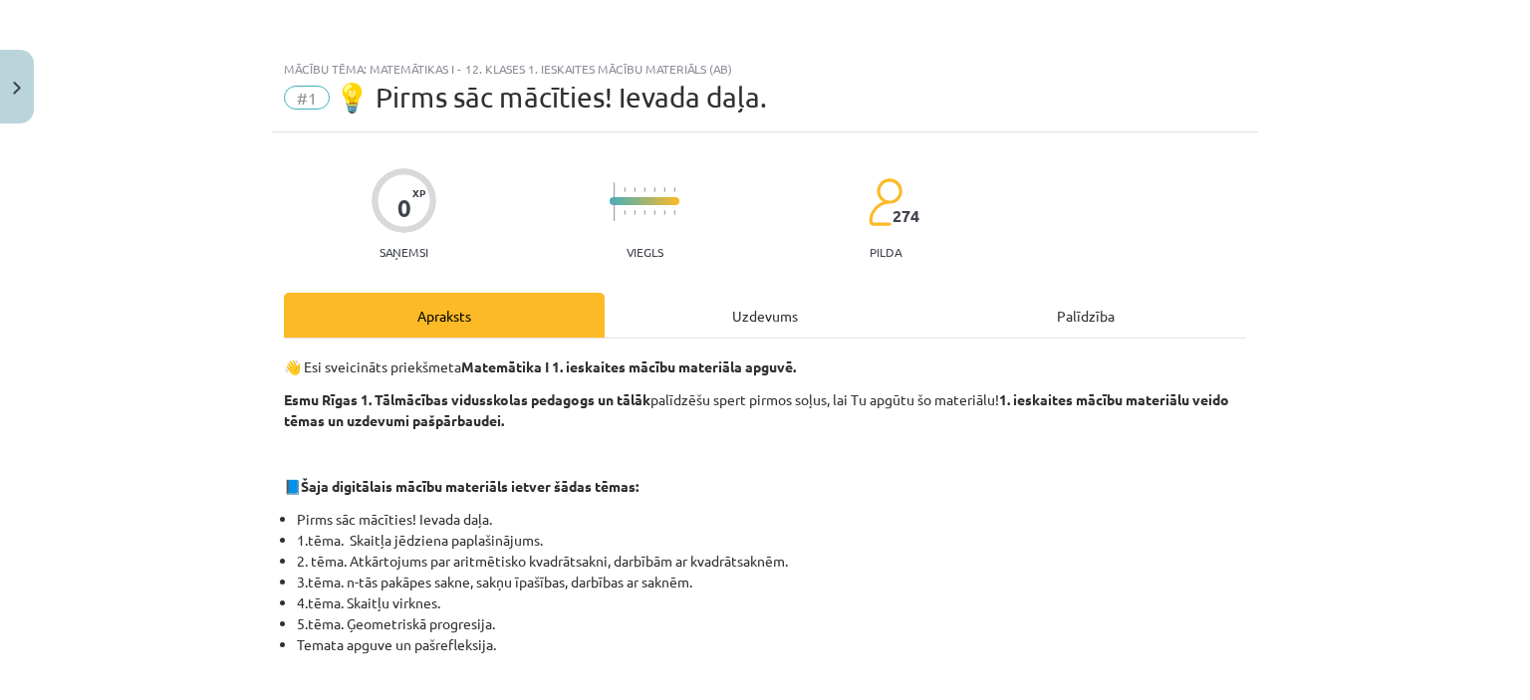
click at [748, 311] on div "Uzdevums" at bounding box center [765, 315] width 321 height 45
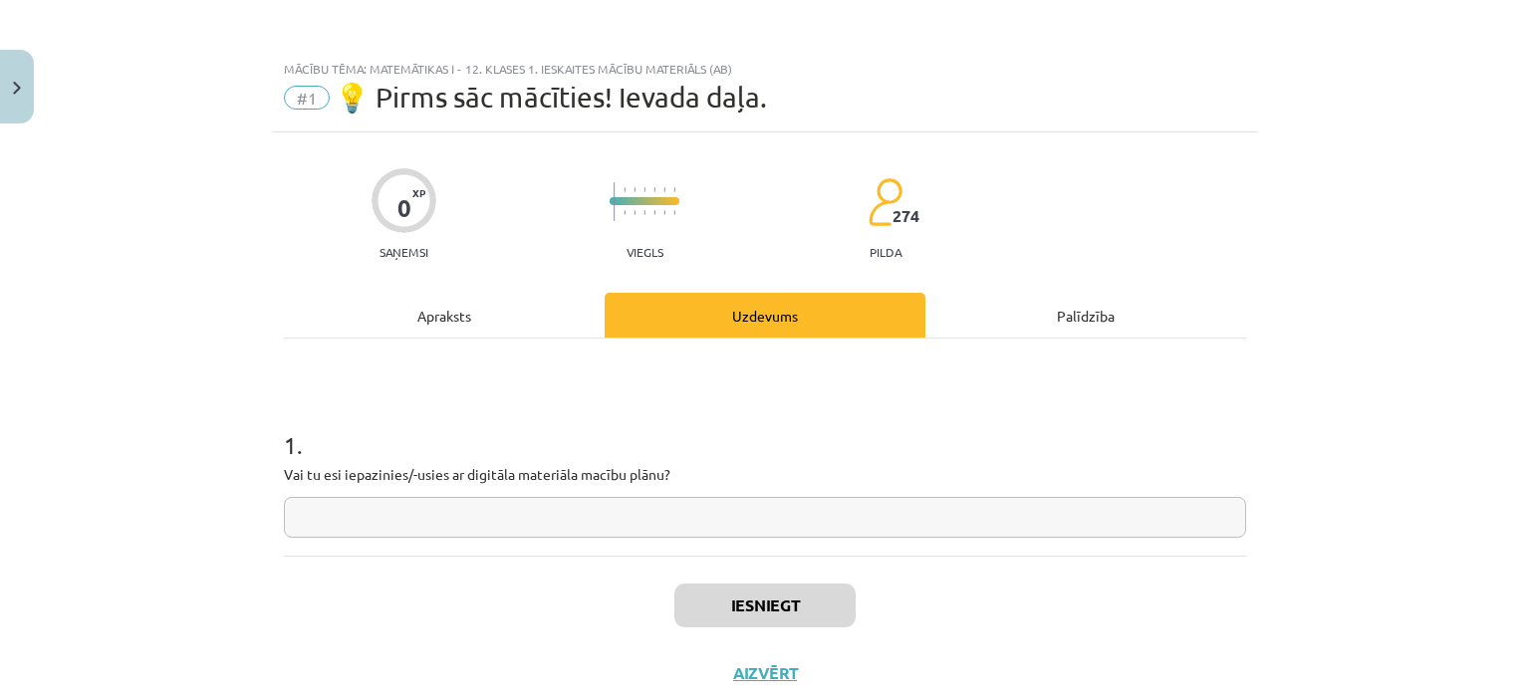
scroll to position [50, 0]
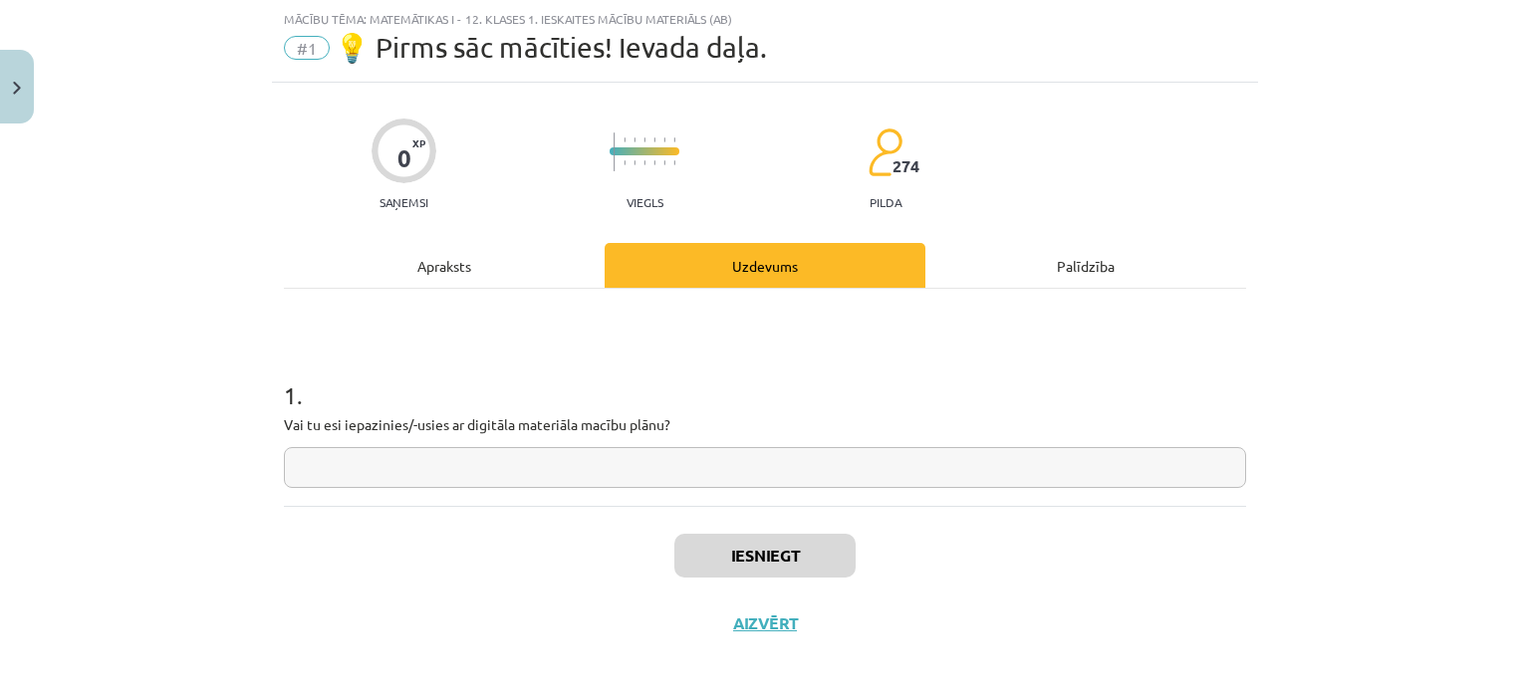
click at [426, 263] on div "Apraksts" at bounding box center [444, 265] width 321 height 45
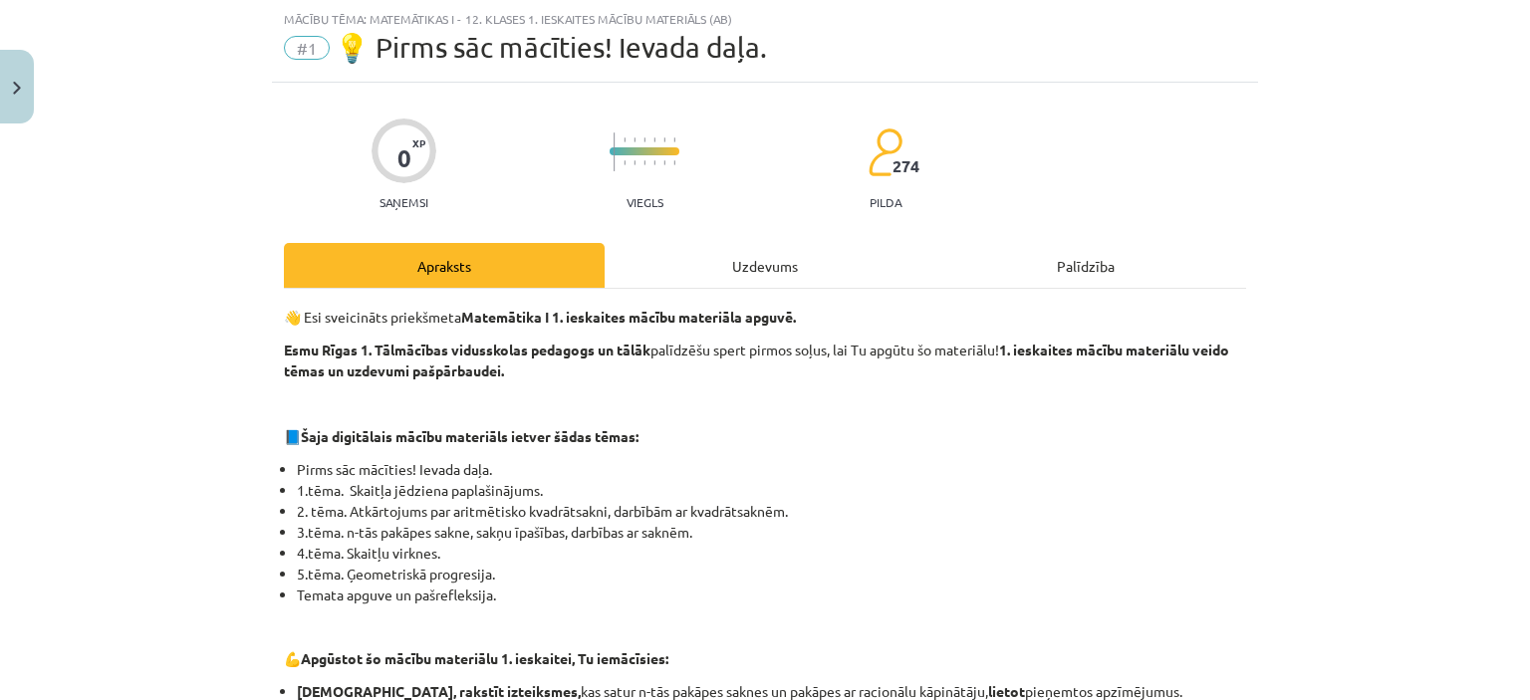
click at [777, 255] on div "Uzdevums" at bounding box center [765, 265] width 321 height 45
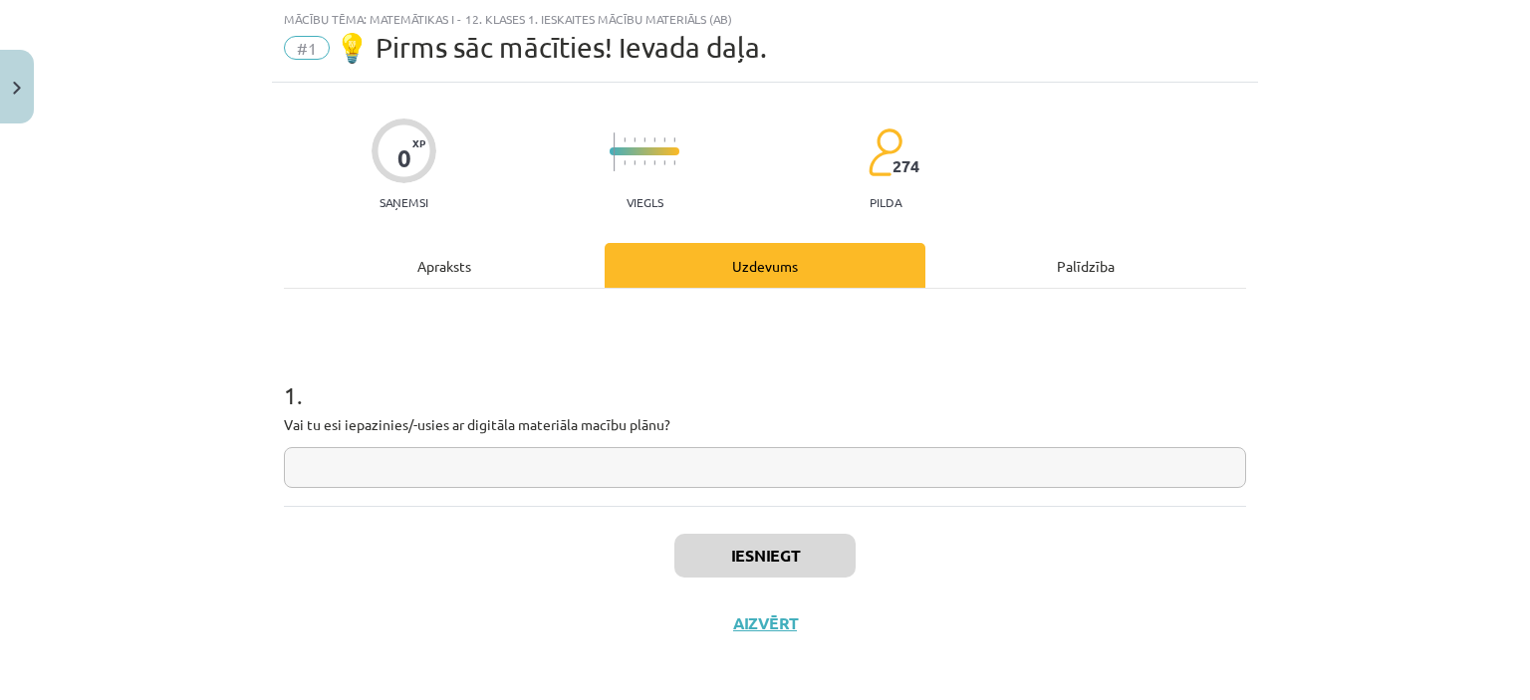
click at [477, 457] on input "text" at bounding box center [765, 467] width 962 height 41
type input "*"
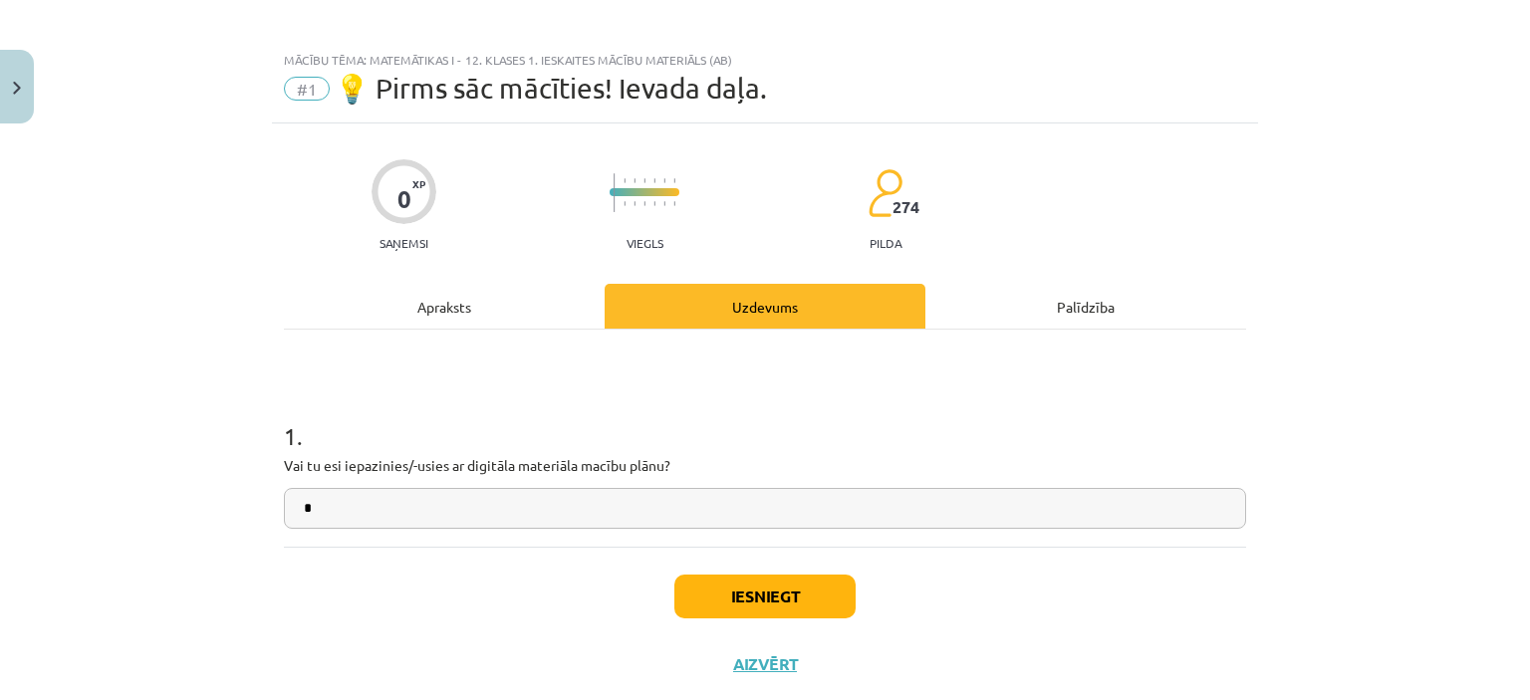
scroll to position [4, 0]
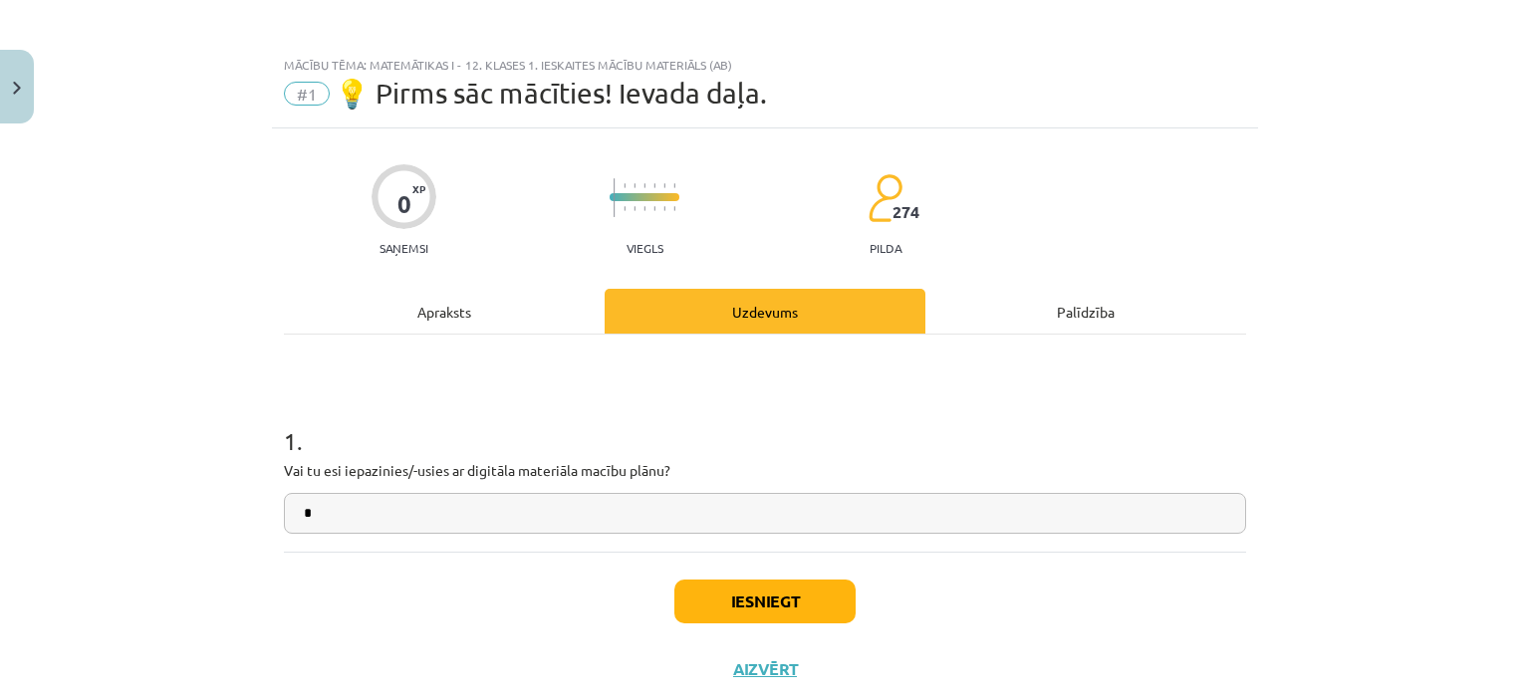
click at [433, 311] on div "Apraksts" at bounding box center [444, 311] width 321 height 45
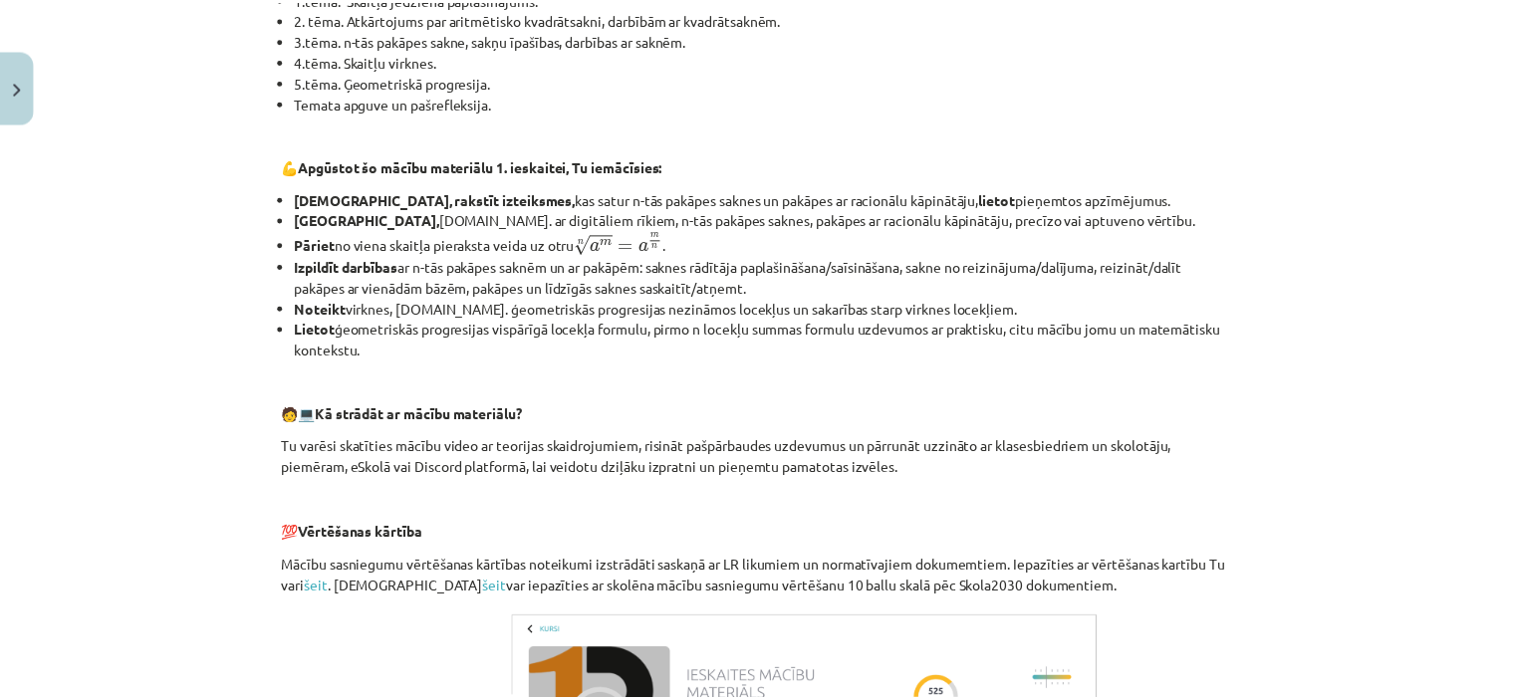
scroll to position [0, 0]
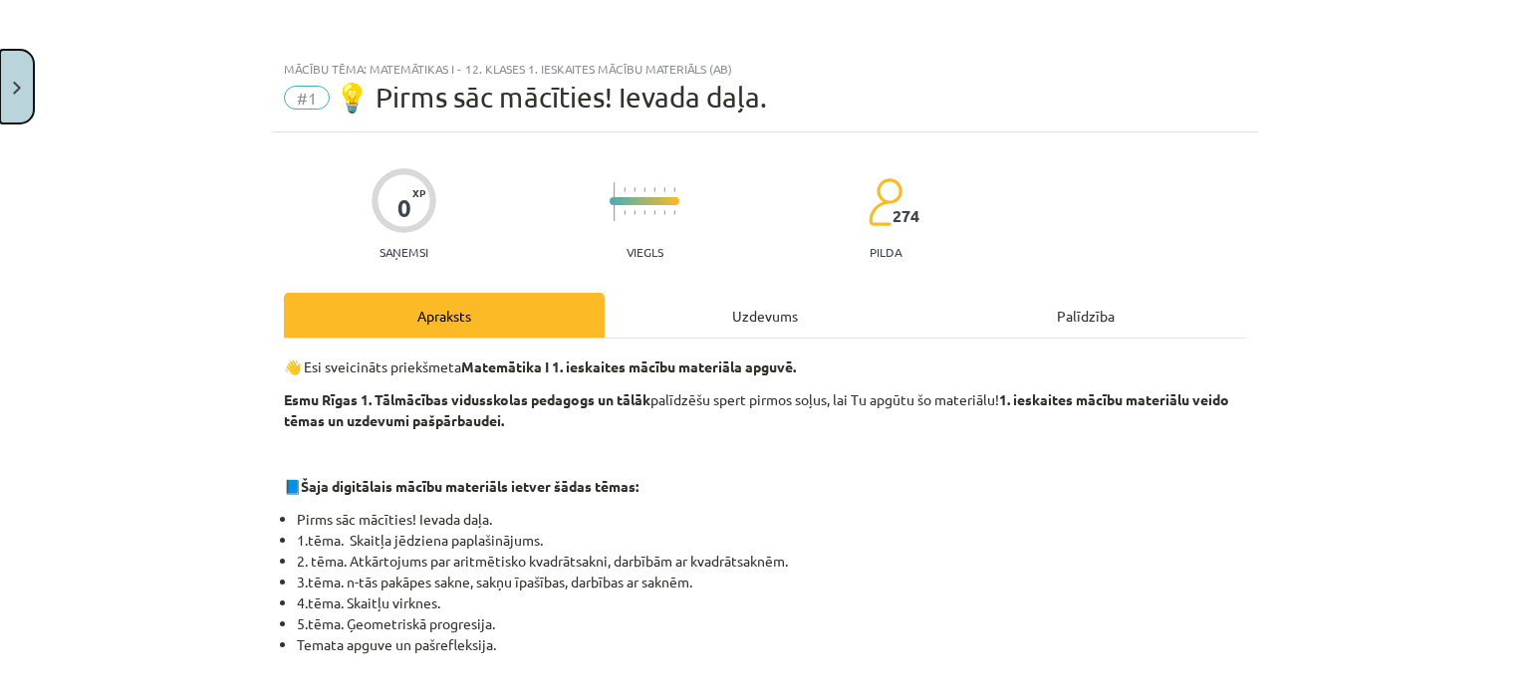
click at [13, 89] on img "Close" at bounding box center [17, 88] width 8 height 13
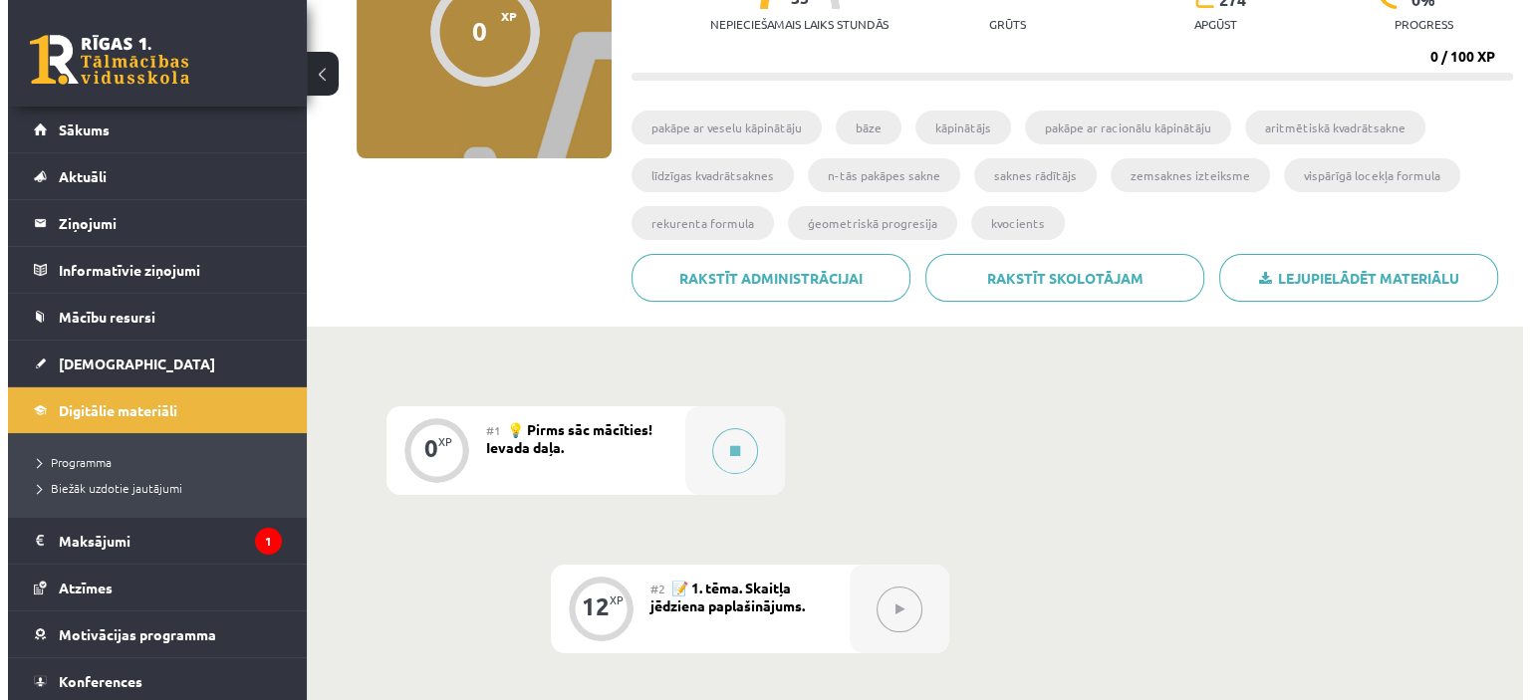
scroll to position [247, 0]
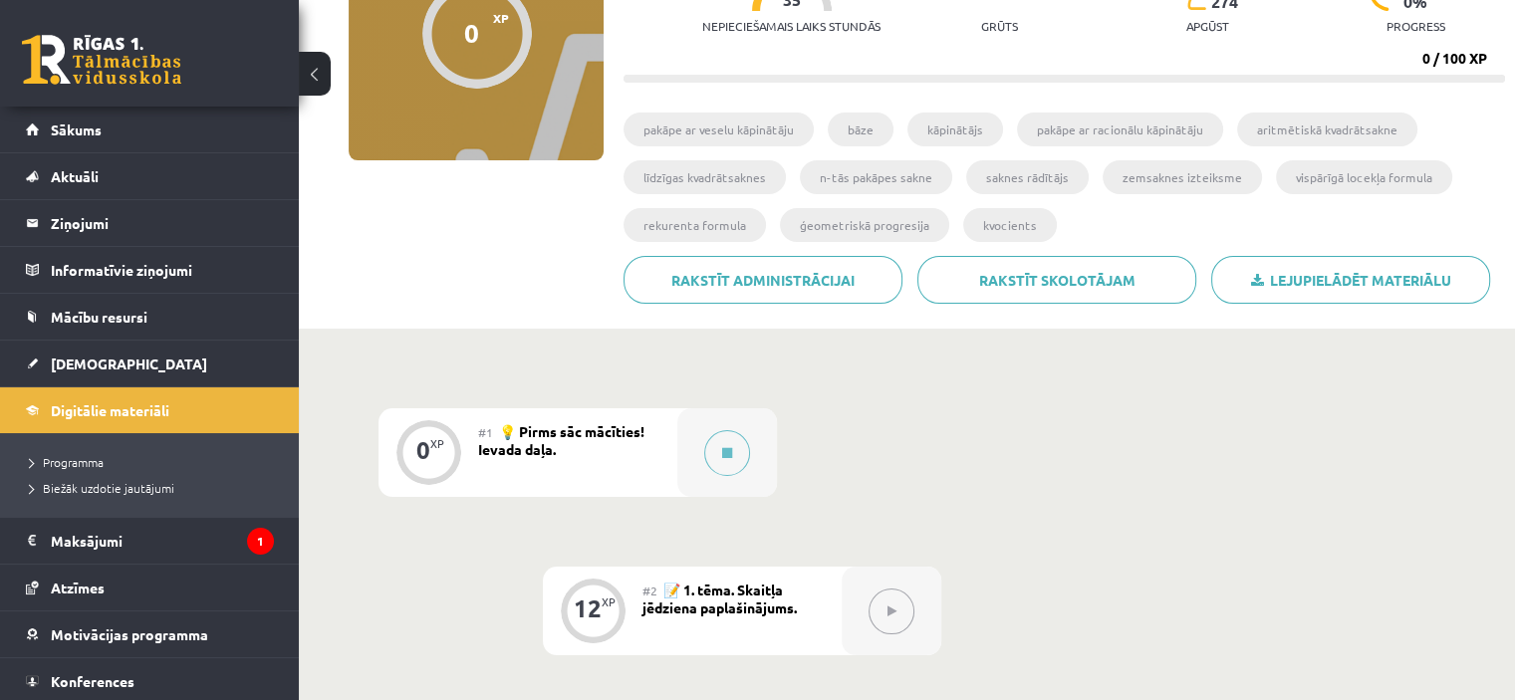
click at [653, 446] on div "#1 💡 Pirms sāc mācīties! Ievada daļa." at bounding box center [577, 452] width 199 height 89
click at [733, 453] on button at bounding box center [727, 453] width 46 height 46
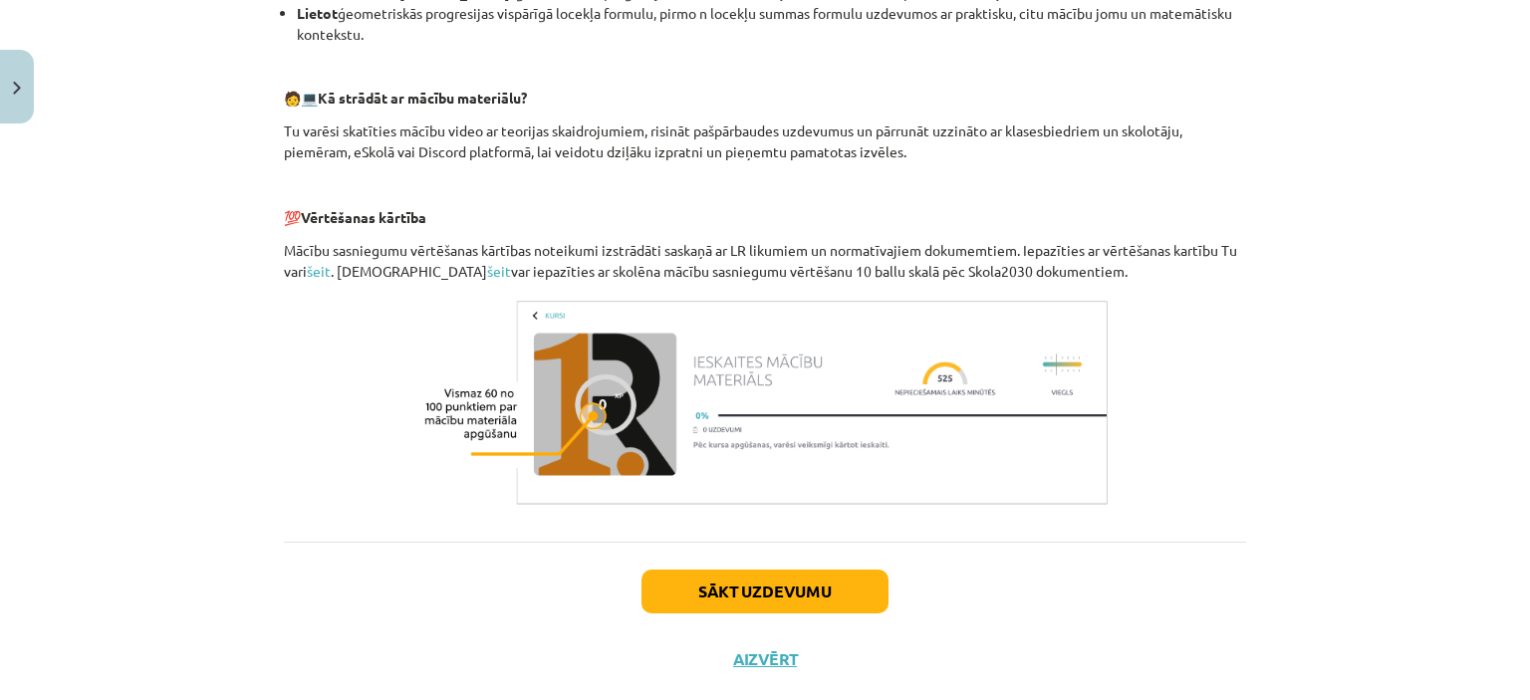
scroll to position [900, 0]
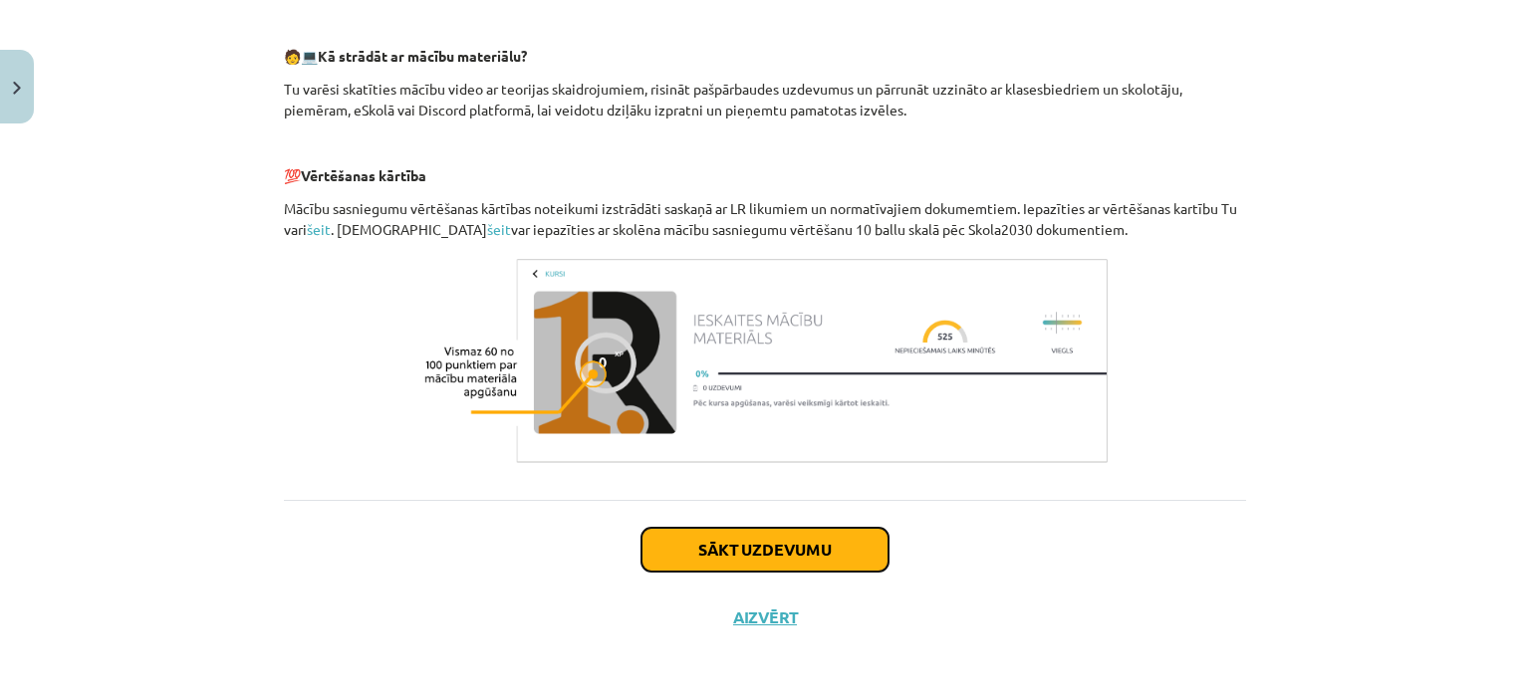
click at [780, 554] on button "Sākt uzdevumu" at bounding box center [764, 550] width 247 height 44
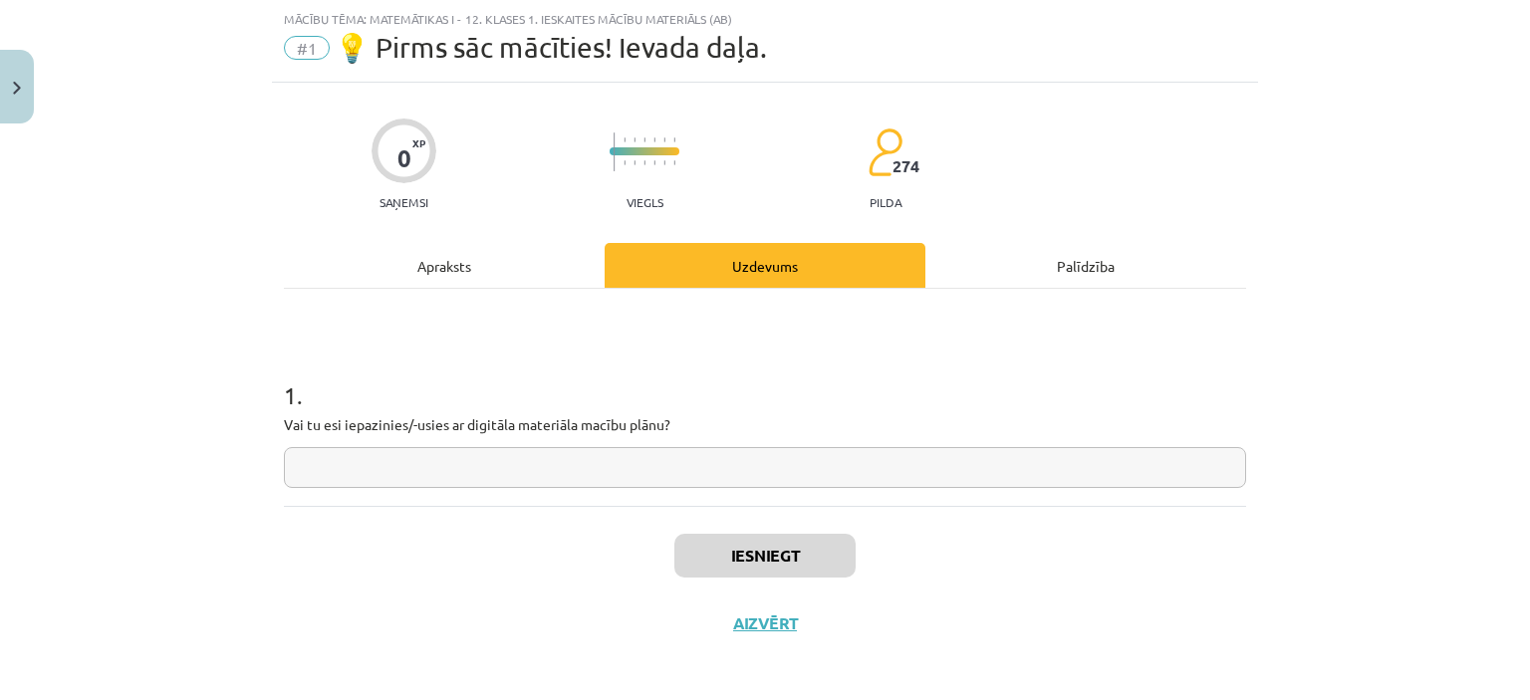
click at [531, 468] on input "text" at bounding box center [765, 467] width 962 height 41
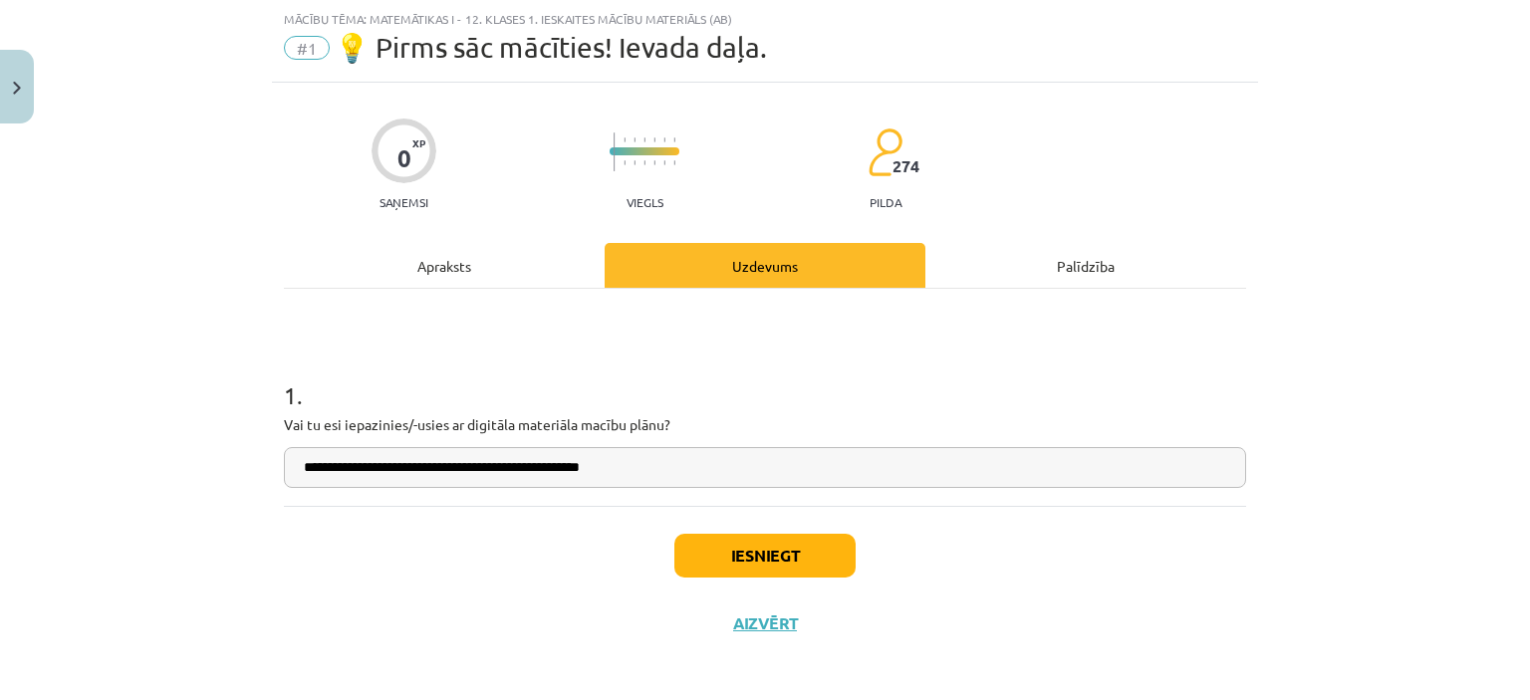
click at [562, 466] on input "**********" at bounding box center [765, 467] width 962 height 41
click at [650, 467] on input "**********" at bounding box center [765, 467] width 962 height 41
type input "**********"
click at [766, 557] on button "Iesniegt" at bounding box center [764, 556] width 181 height 44
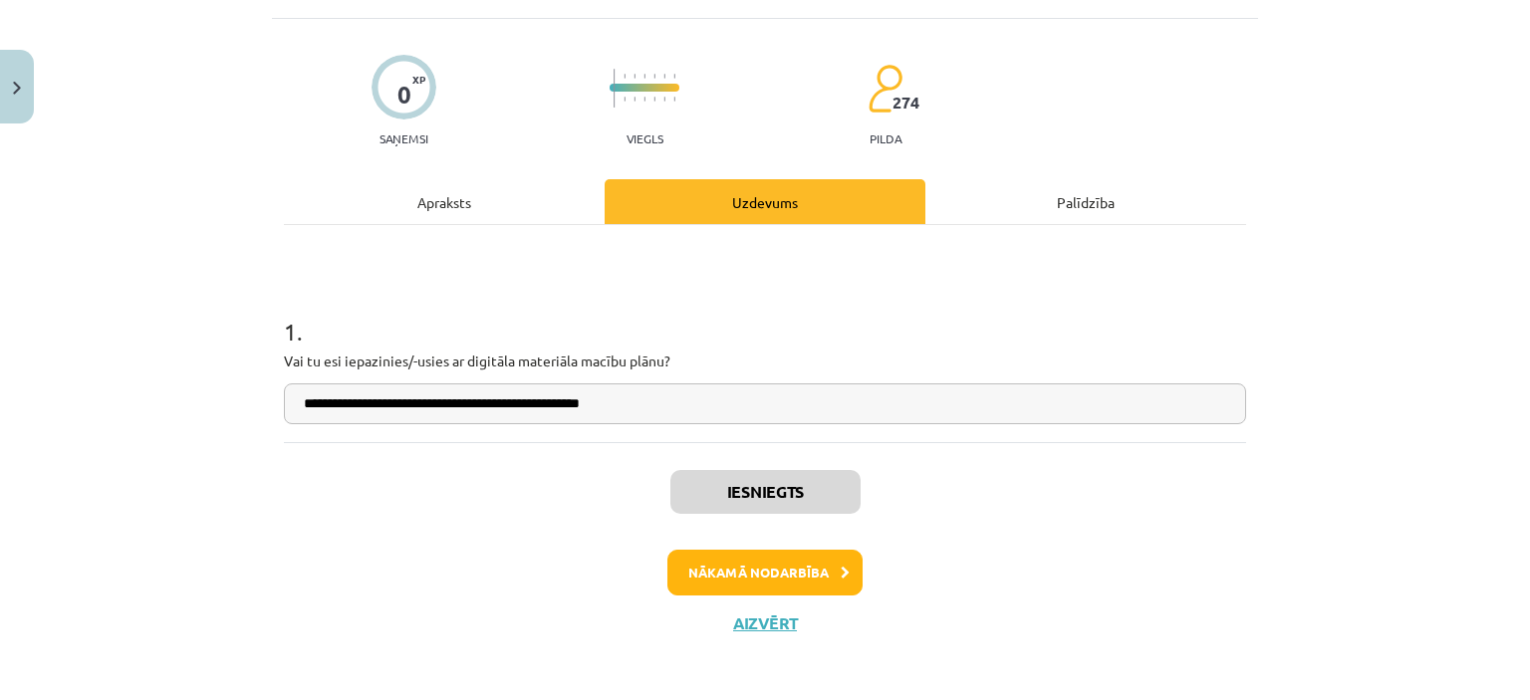
scroll to position [119, 0]
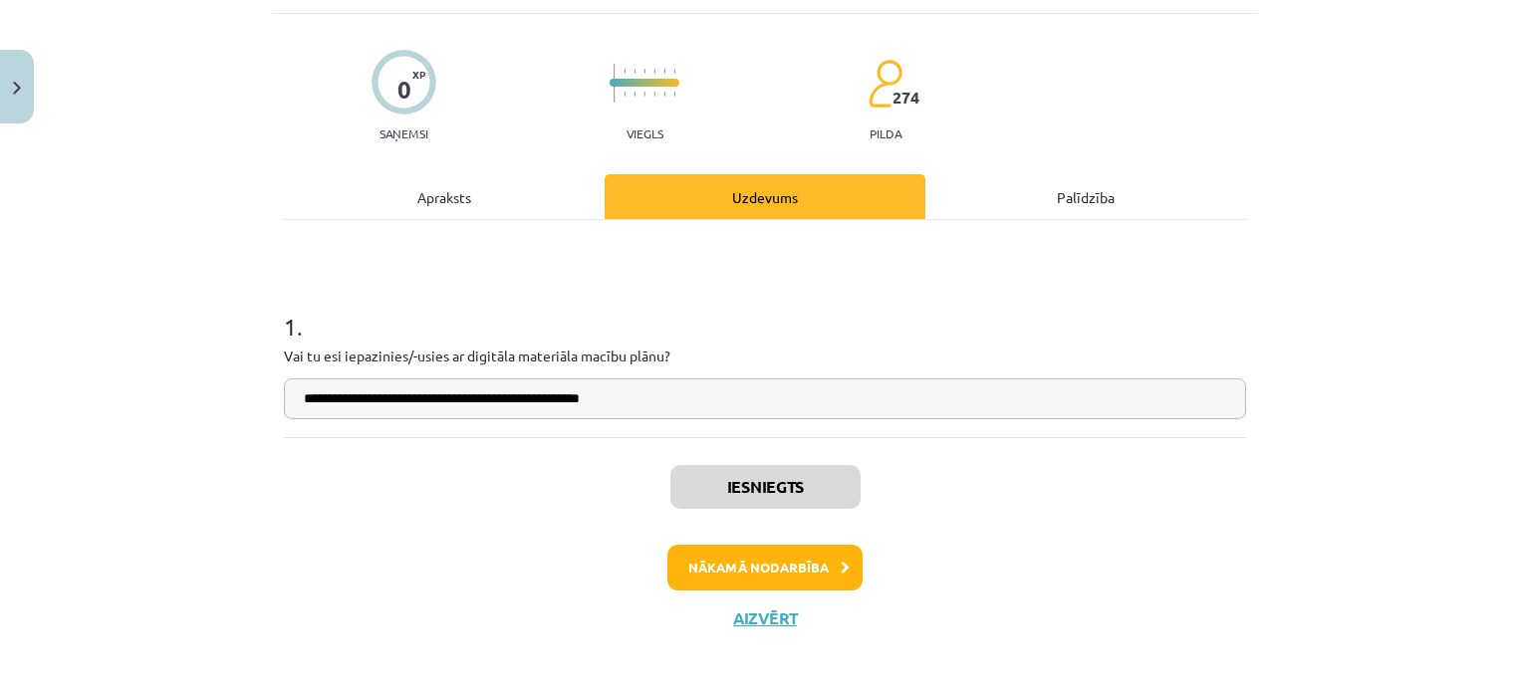
click at [1069, 198] on div "Palīdzība" at bounding box center [1085, 196] width 321 height 45
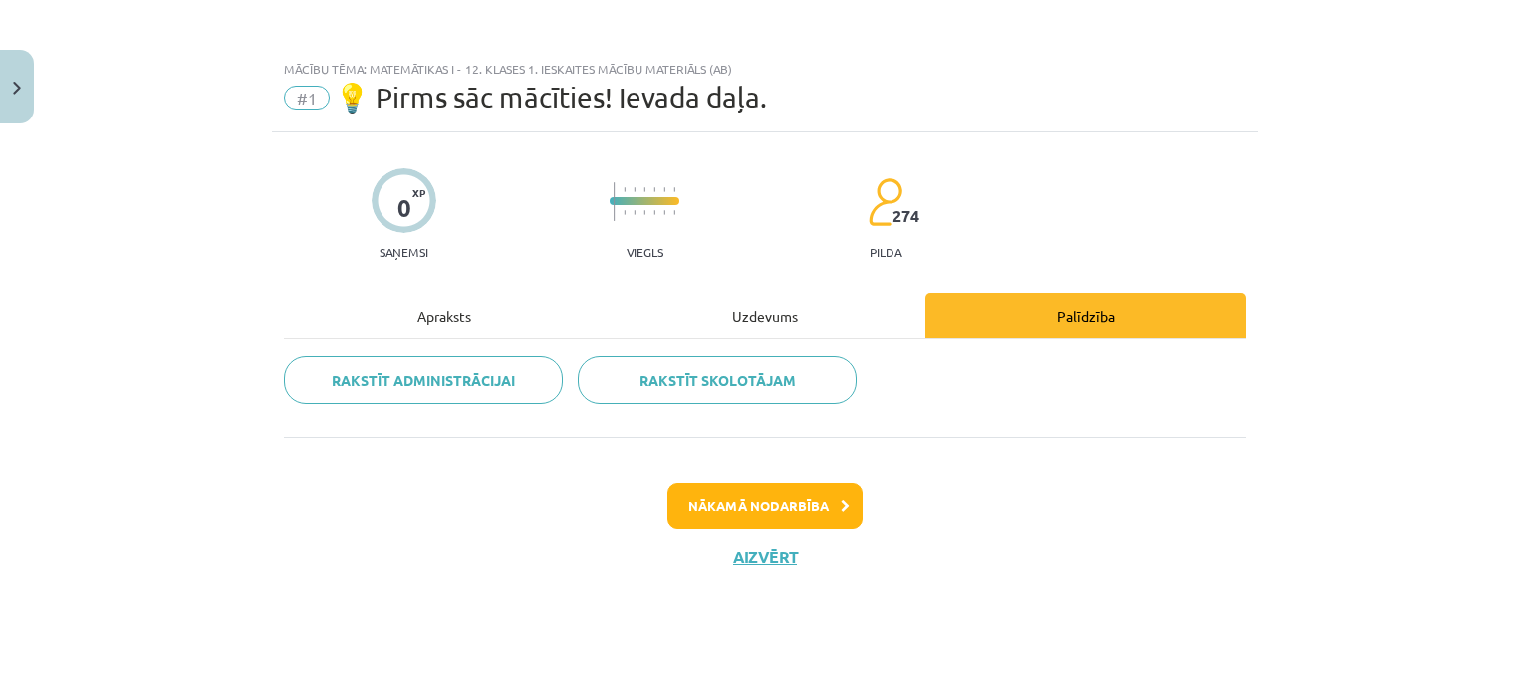
scroll to position [0, 0]
click at [774, 311] on div "Uzdevums" at bounding box center [765, 315] width 321 height 45
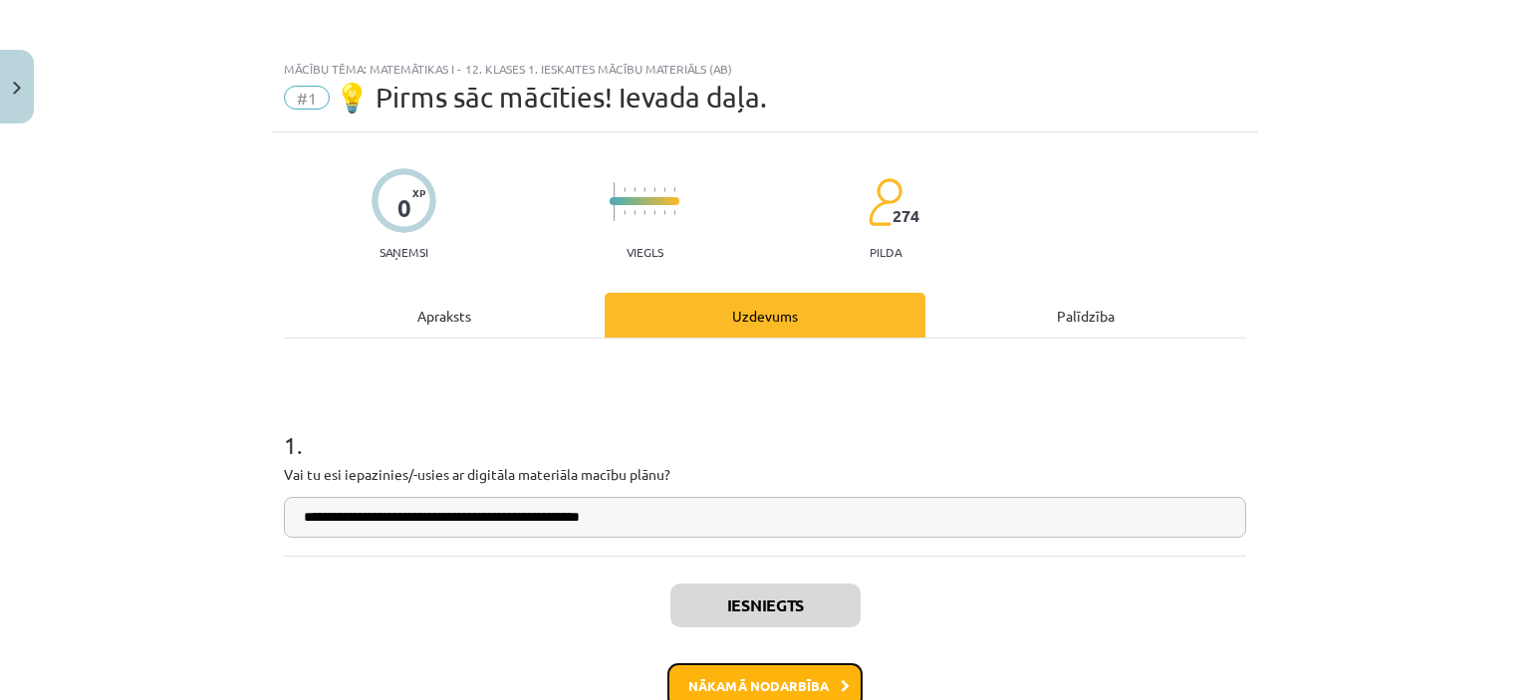
click at [762, 688] on button "Nākamā nodarbība" at bounding box center [764, 686] width 195 height 46
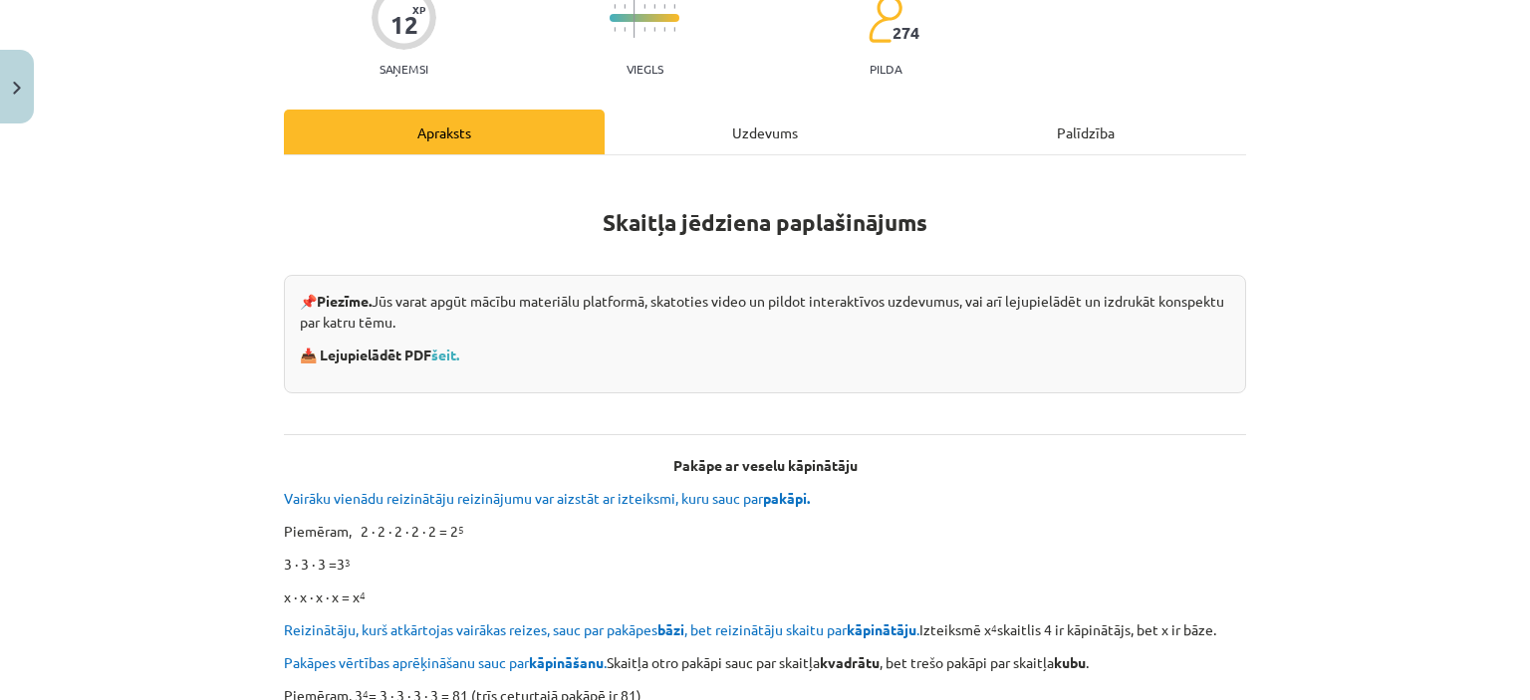
scroll to position [193, 0]
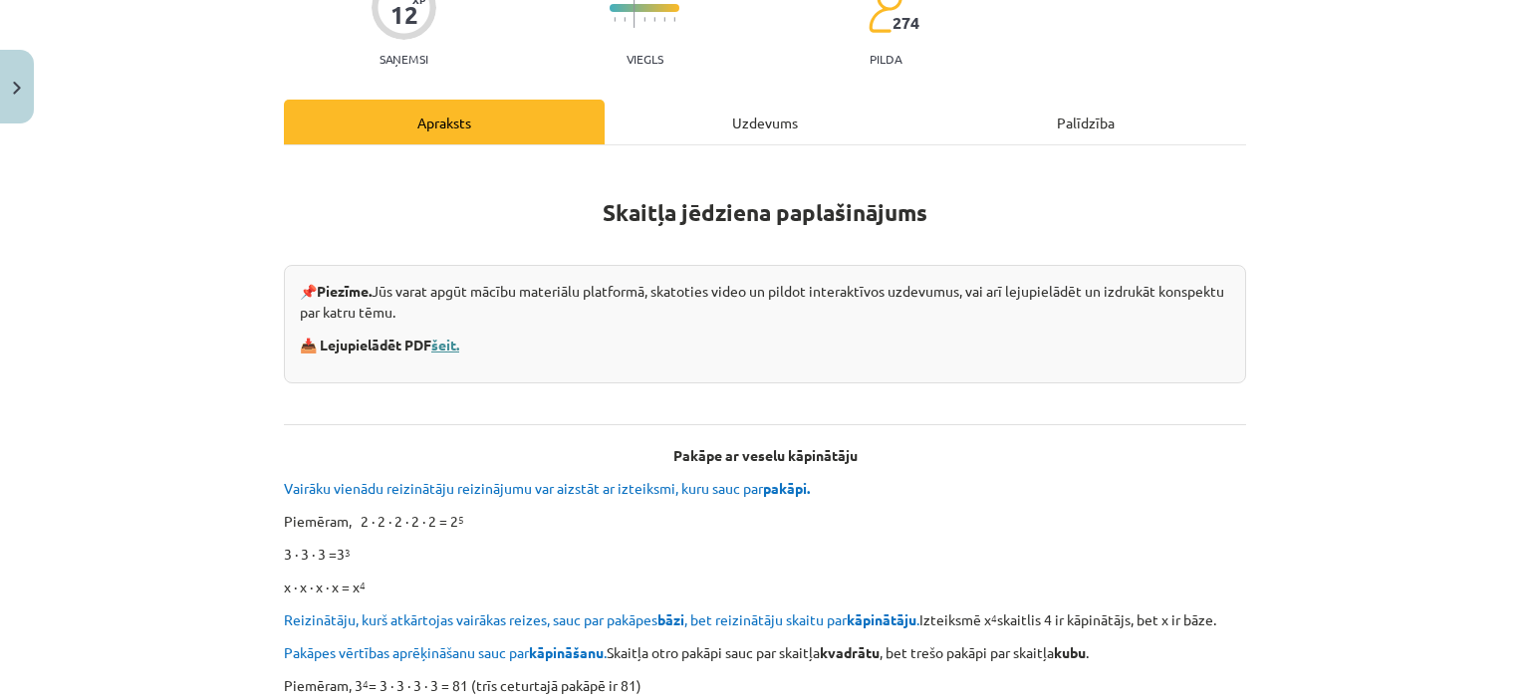
click at [440, 344] on link "šeit." at bounding box center [445, 345] width 28 height 18
